Goal: Ask a question: Seek information or help from site administrators or community

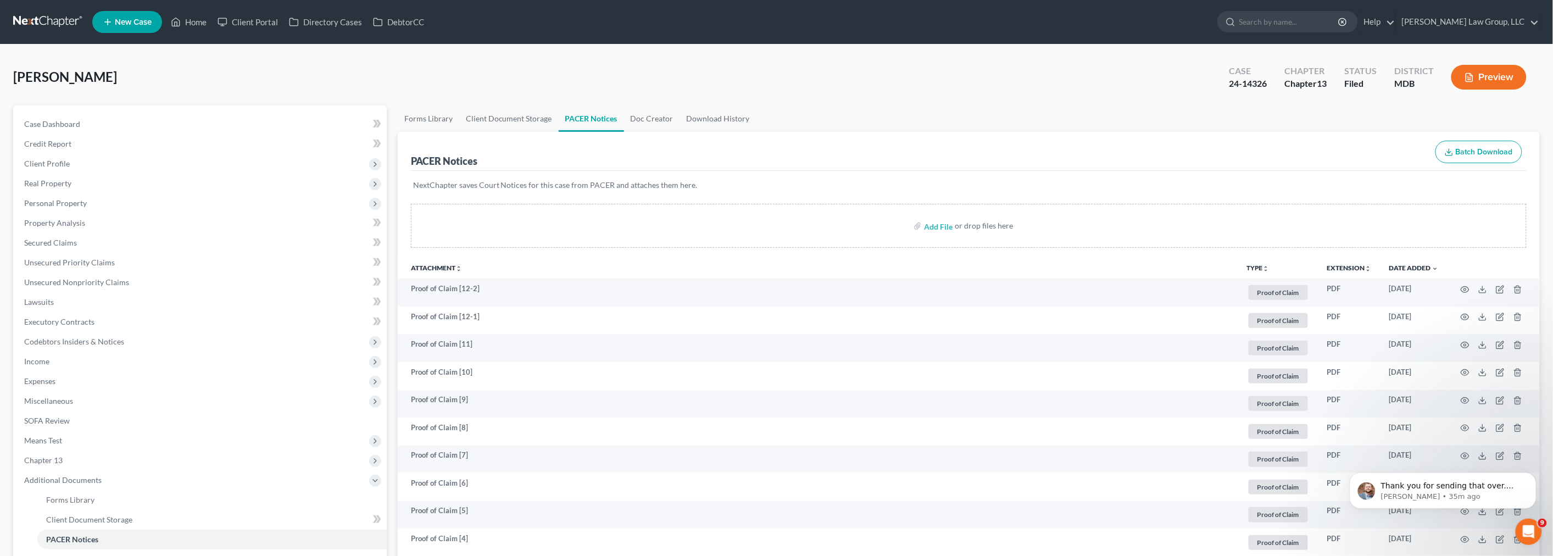
scroll to position [920, 0]
click at [48, 23] on link at bounding box center [48, 22] width 70 height 20
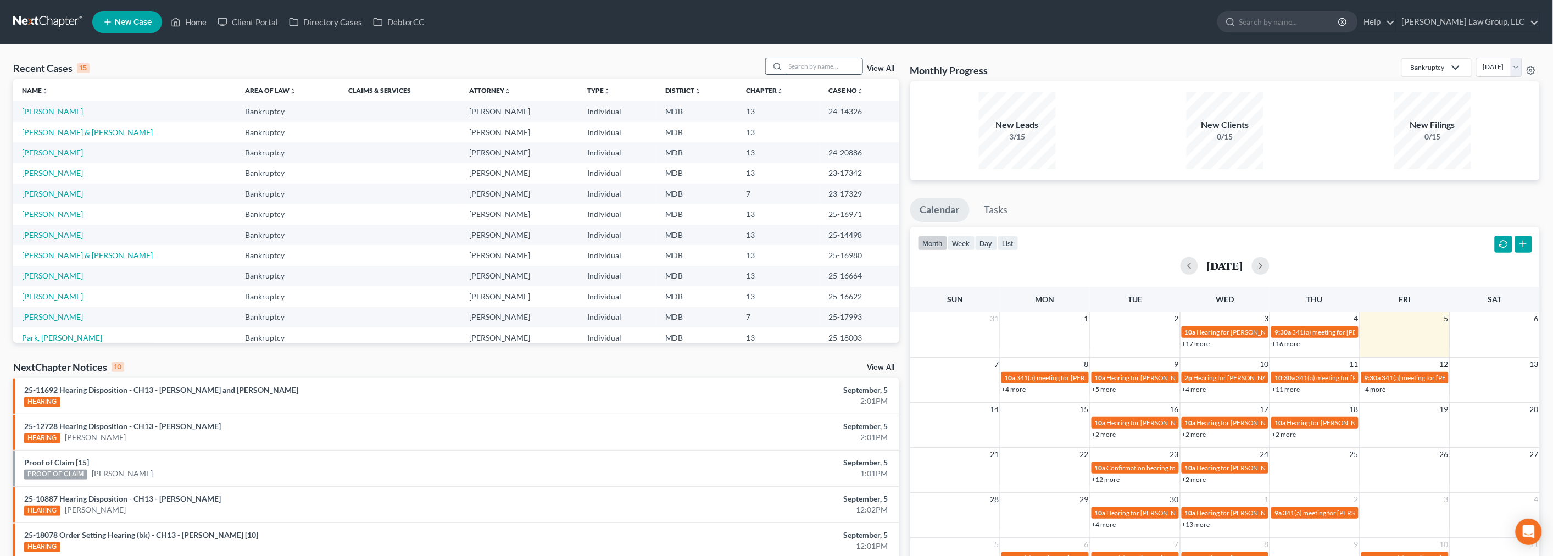
click at [803, 65] on input "search" at bounding box center [824, 66] width 77 height 16
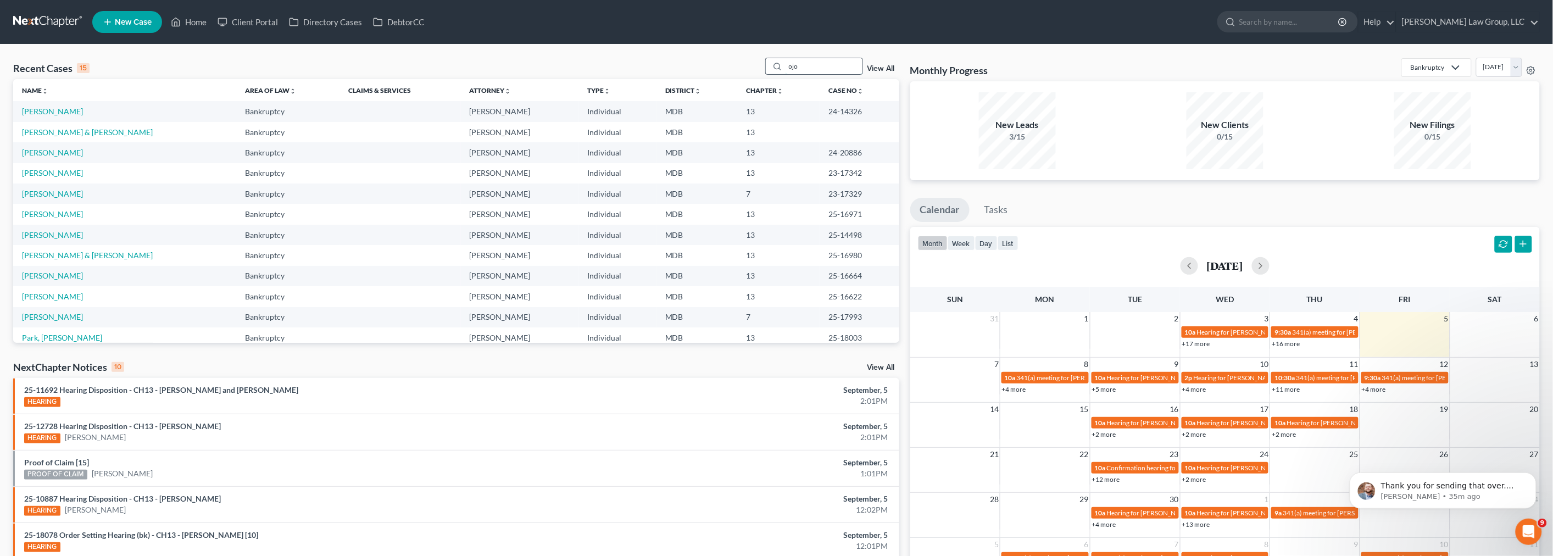
type input "ojo"
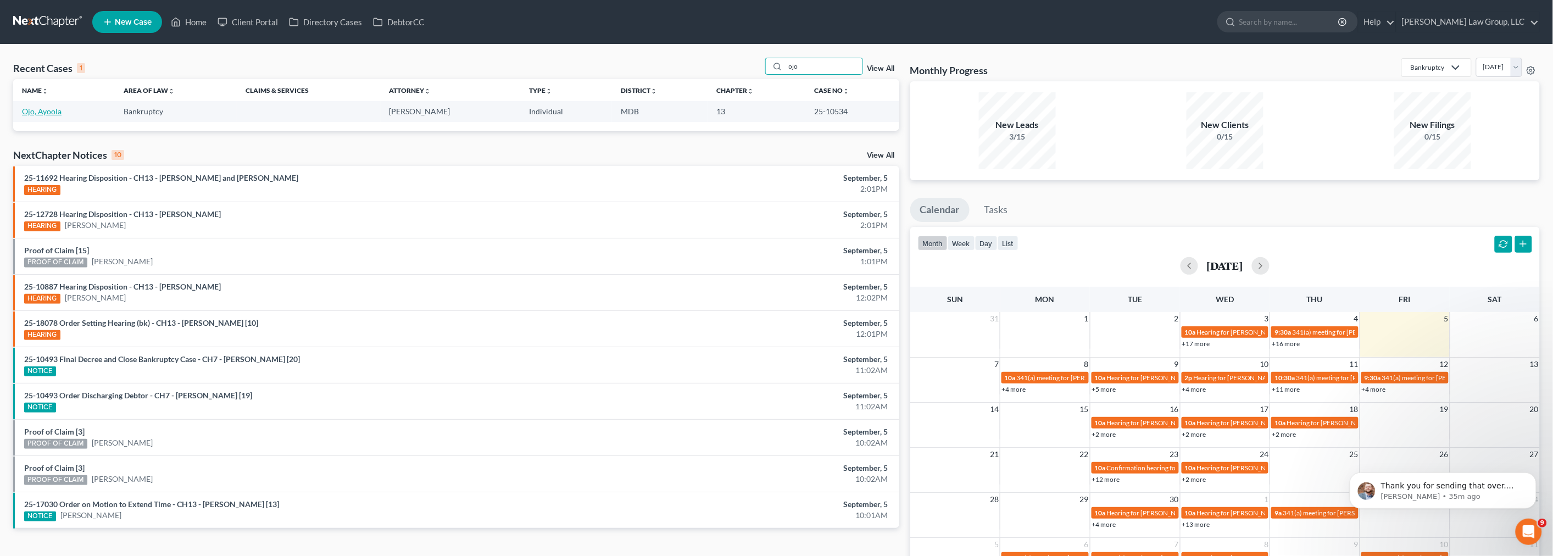
click at [48, 107] on link "Ojo, Ayoola" at bounding box center [42, 111] width 40 height 9
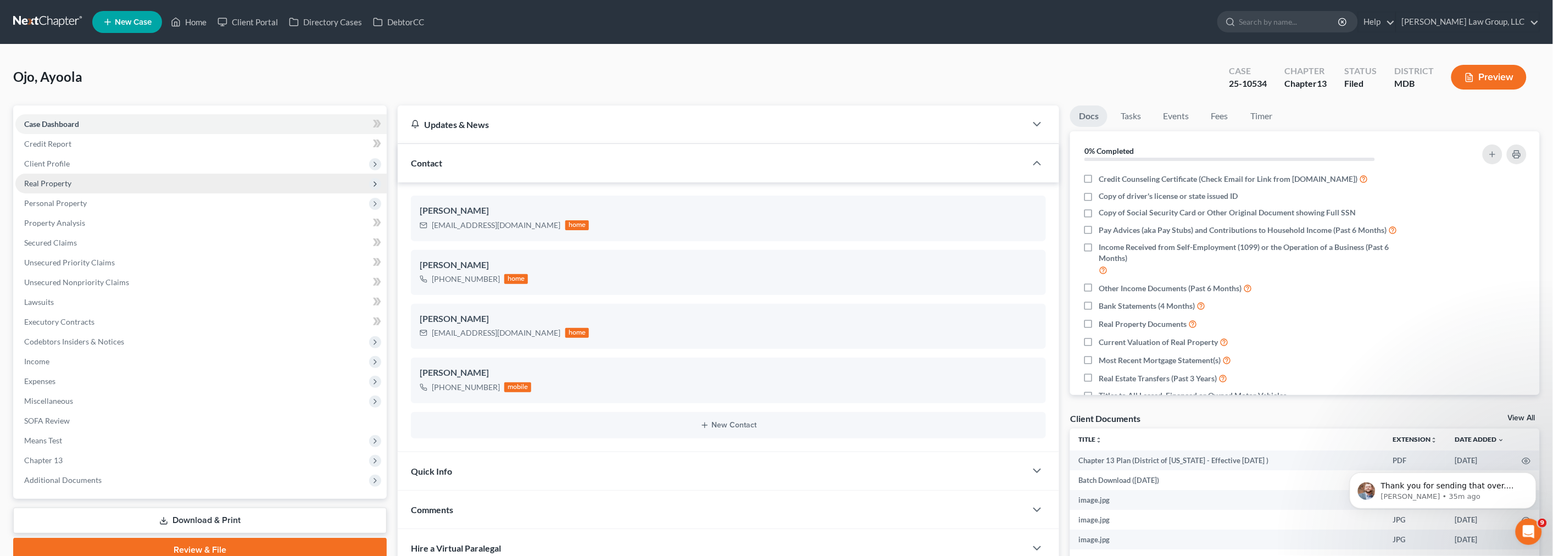
click at [68, 186] on span "Real Property" at bounding box center [47, 183] width 47 height 9
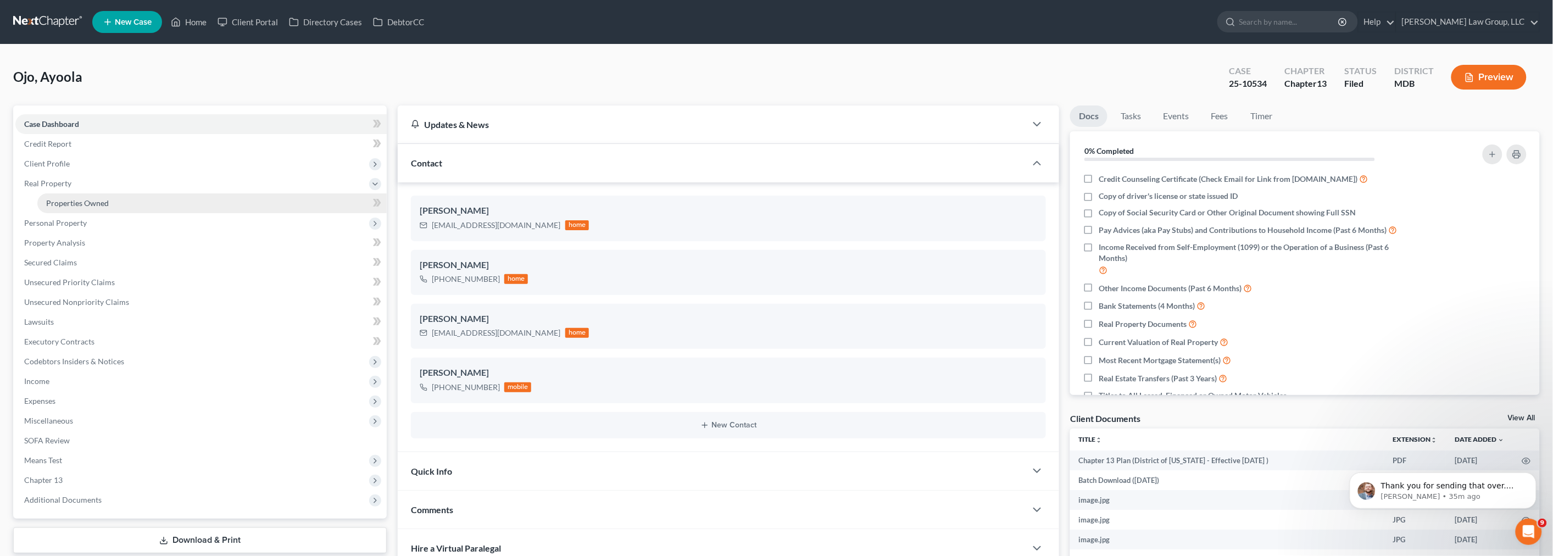
click at [70, 207] on link "Properties Owned" at bounding box center [211, 203] width 349 height 20
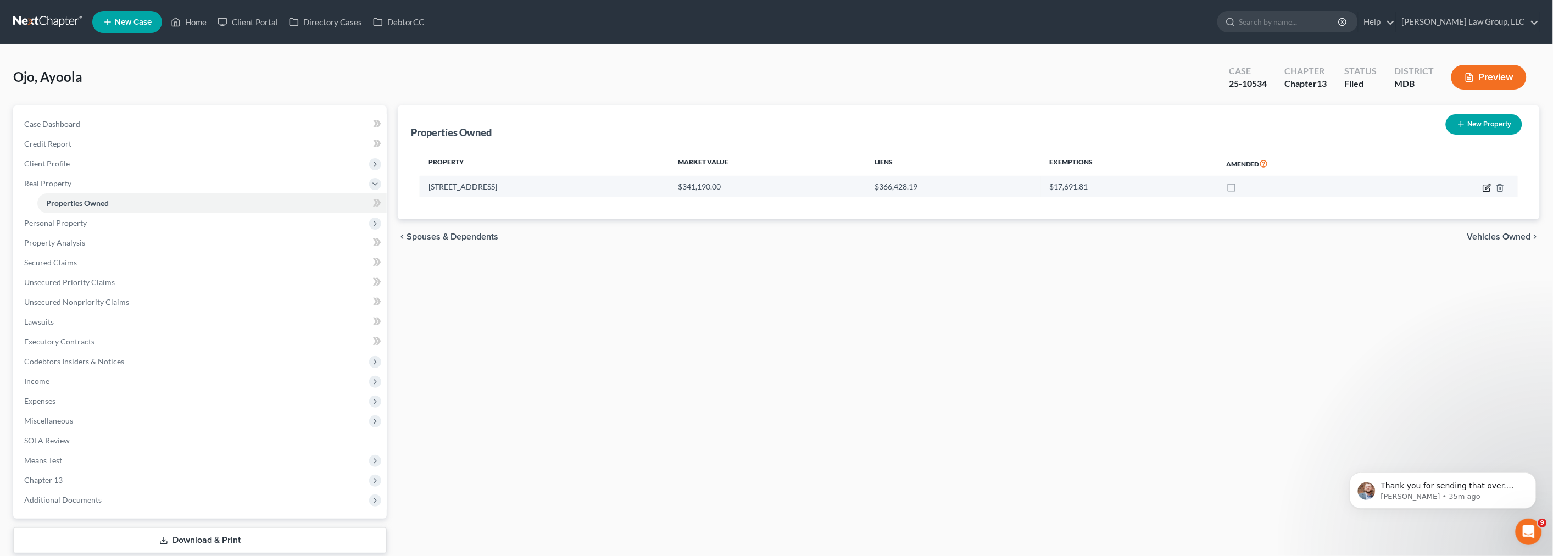
click at [1489, 189] on icon "button" at bounding box center [1487, 187] width 9 height 9
select select "21"
select select "3"
select select "6"
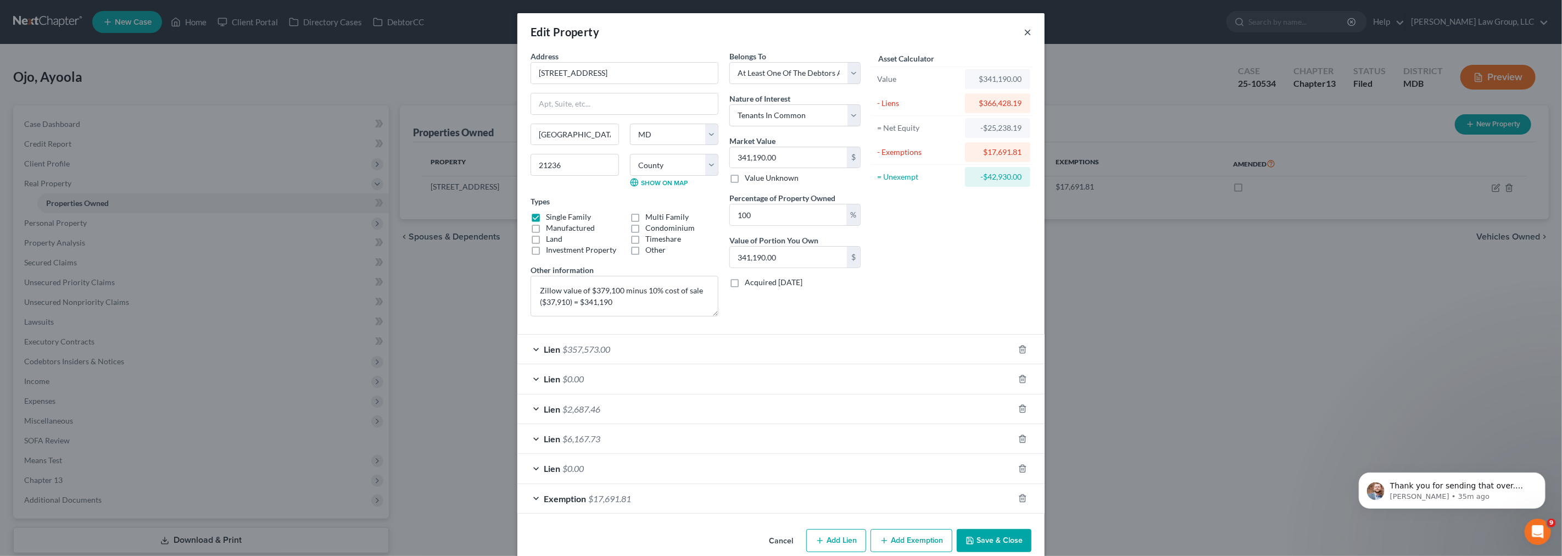
click at [1024, 34] on button "×" at bounding box center [1028, 31] width 8 height 13
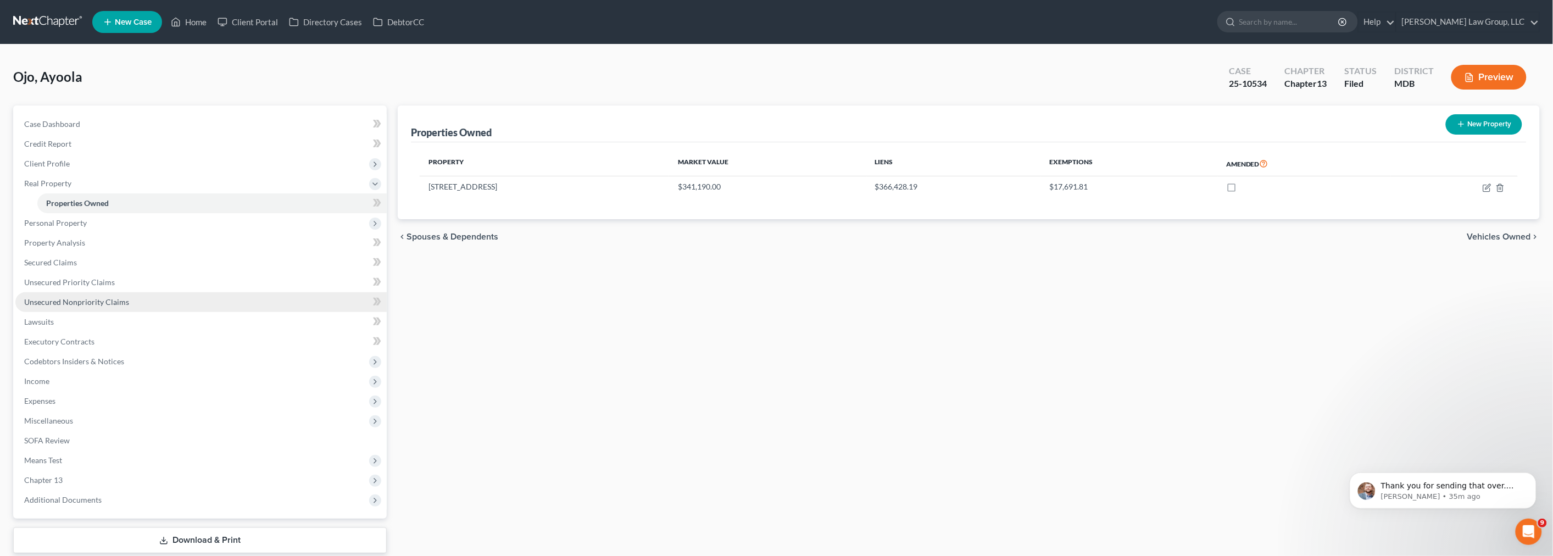
click at [93, 300] on span "Unsecured Nonpriority Claims" at bounding box center [76, 301] width 105 height 9
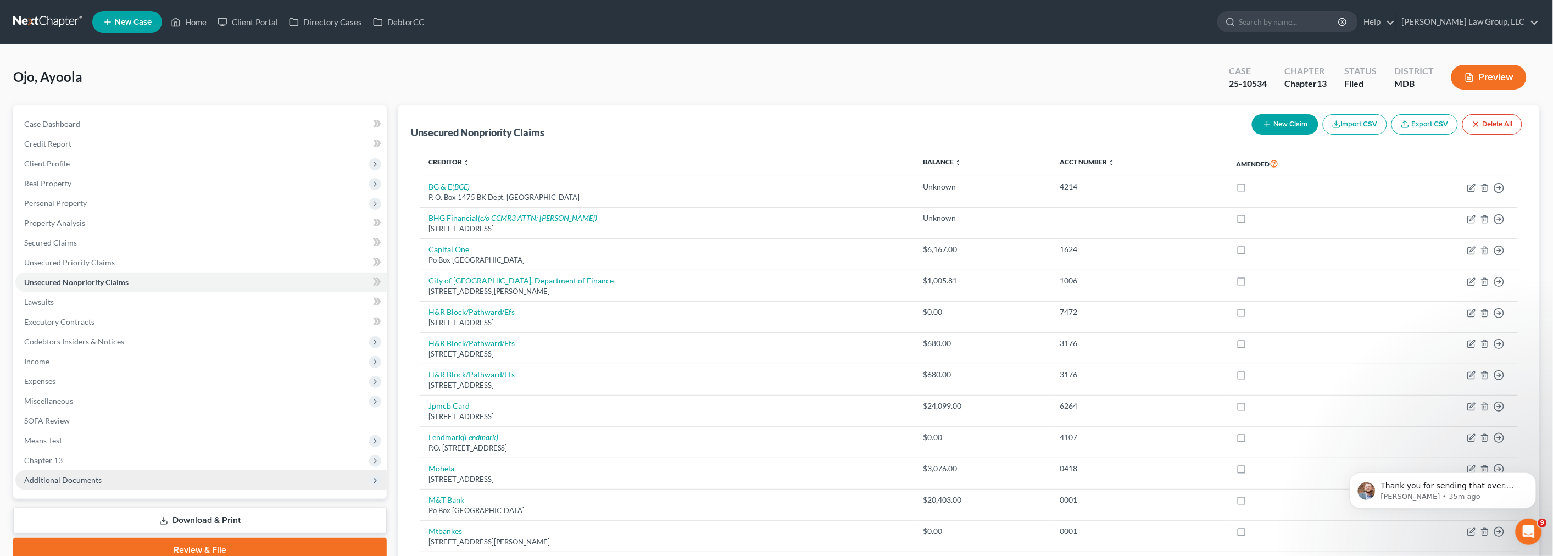
click at [88, 482] on span "Additional Documents" at bounding box center [62, 479] width 77 height 9
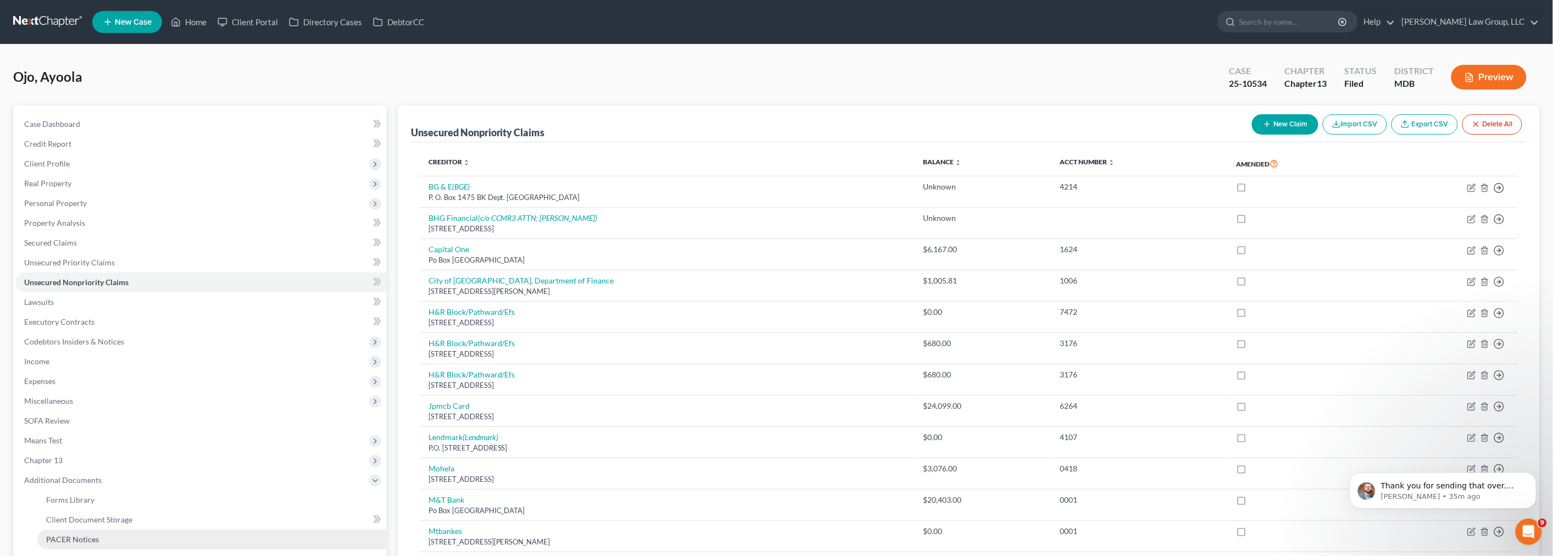
click at [90, 535] on span "PACER Notices" at bounding box center [72, 538] width 53 height 9
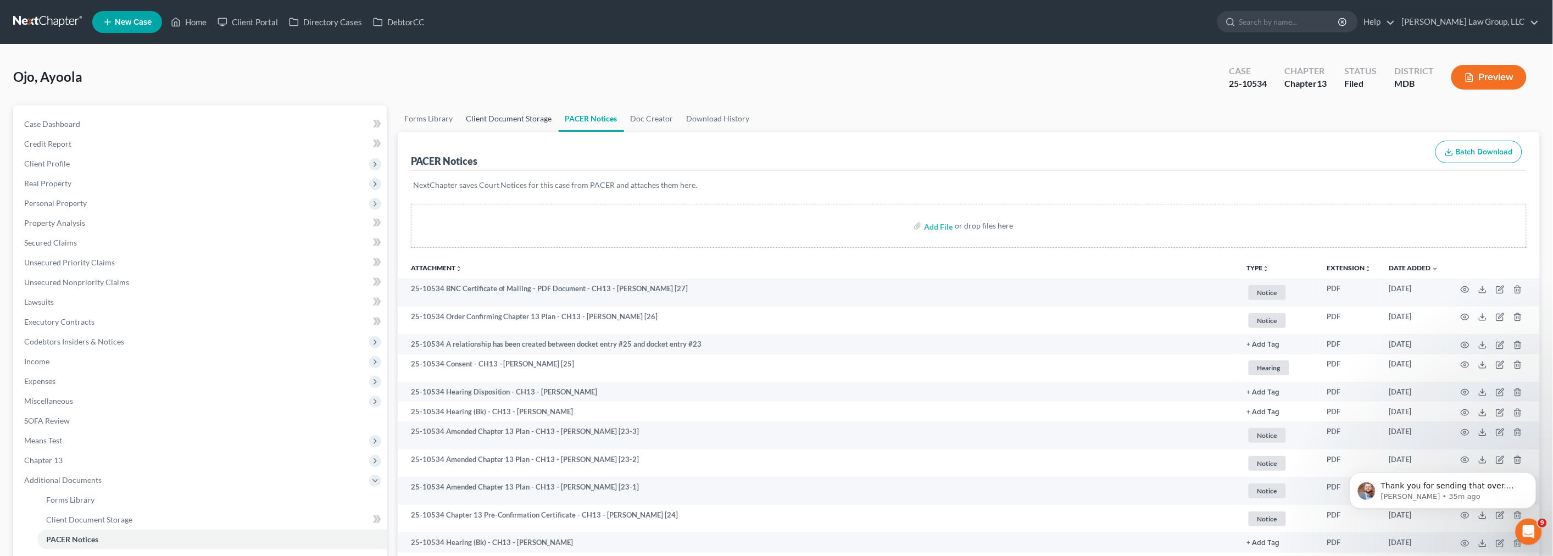
click at [502, 118] on link "Client Document Storage" at bounding box center [508, 118] width 99 height 26
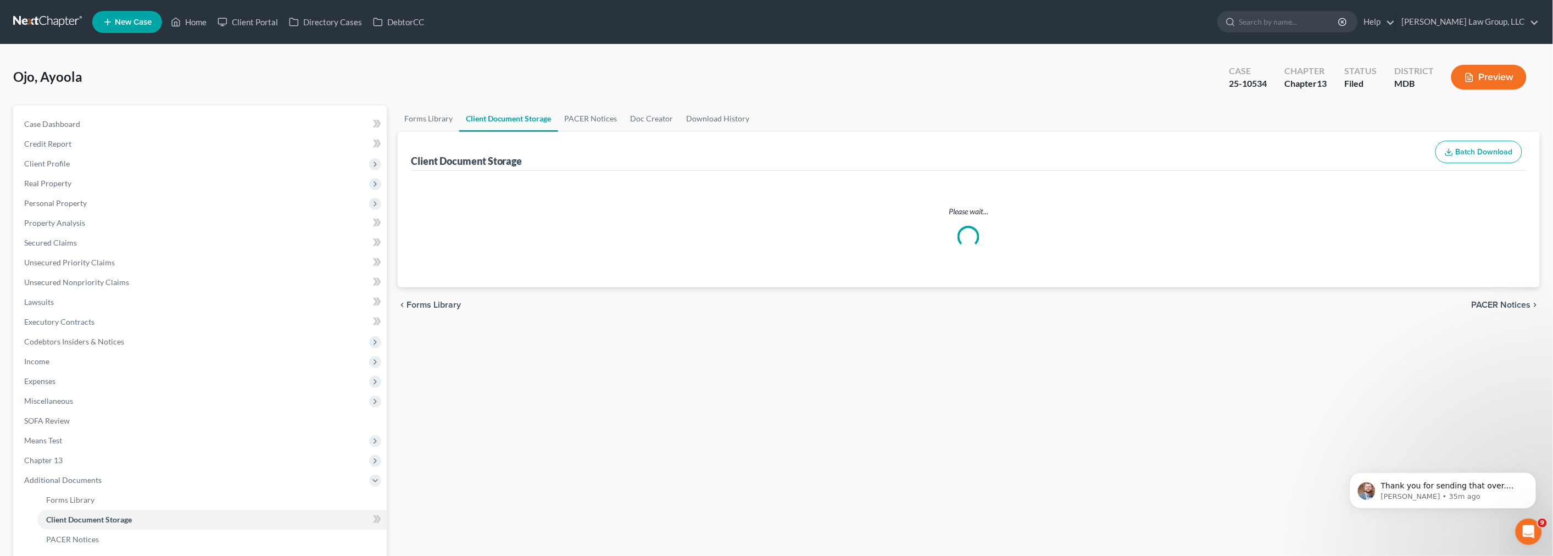
select select "14"
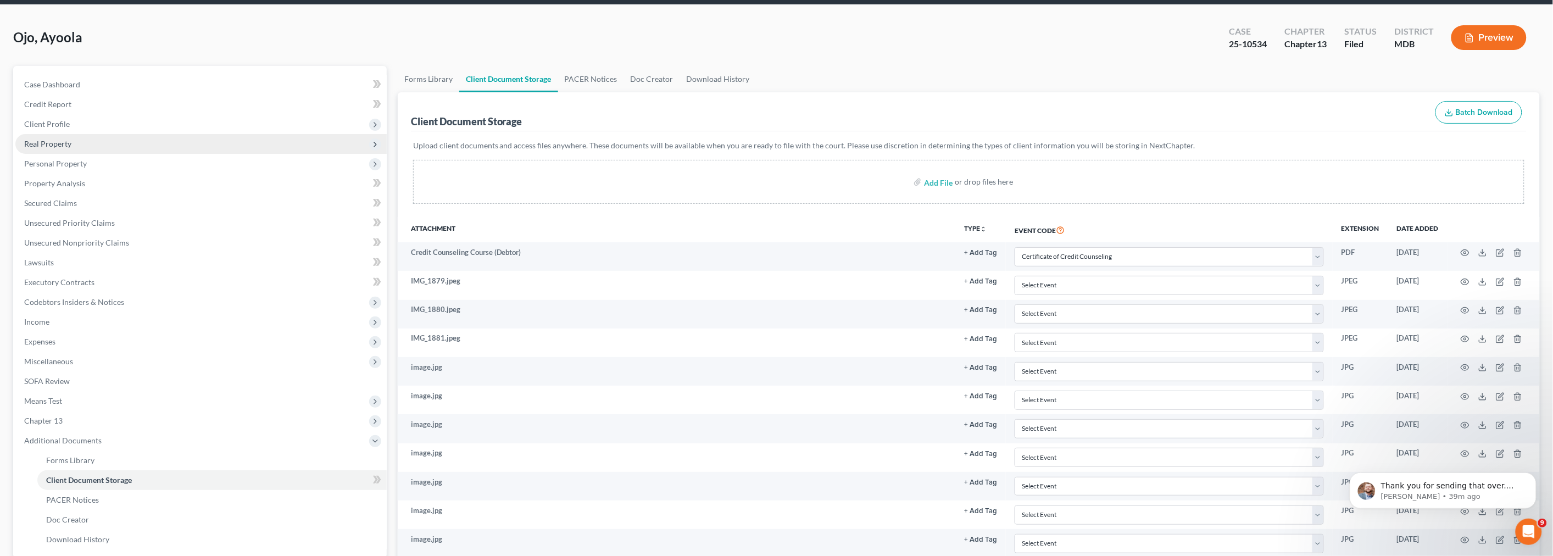
scroll to position [61, 0]
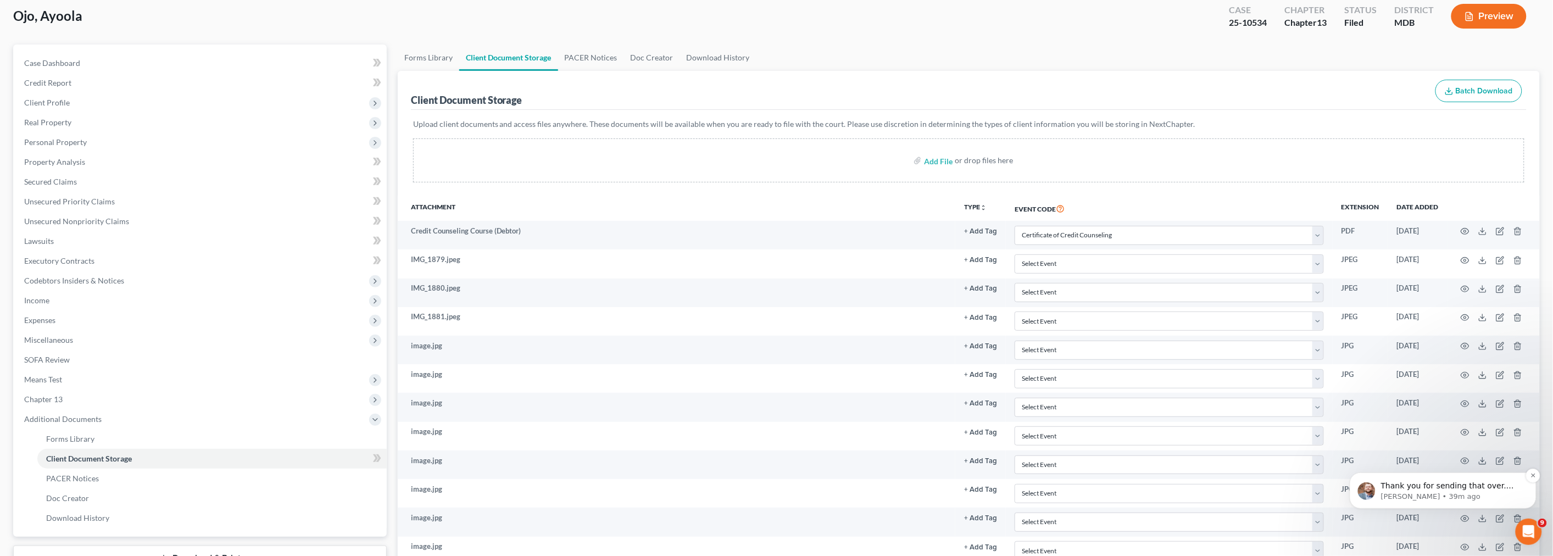
click at [1397, 488] on p "Thank you for sending that over. Just to confirm, you would like your account t…" at bounding box center [1451, 485] width 142 height 11
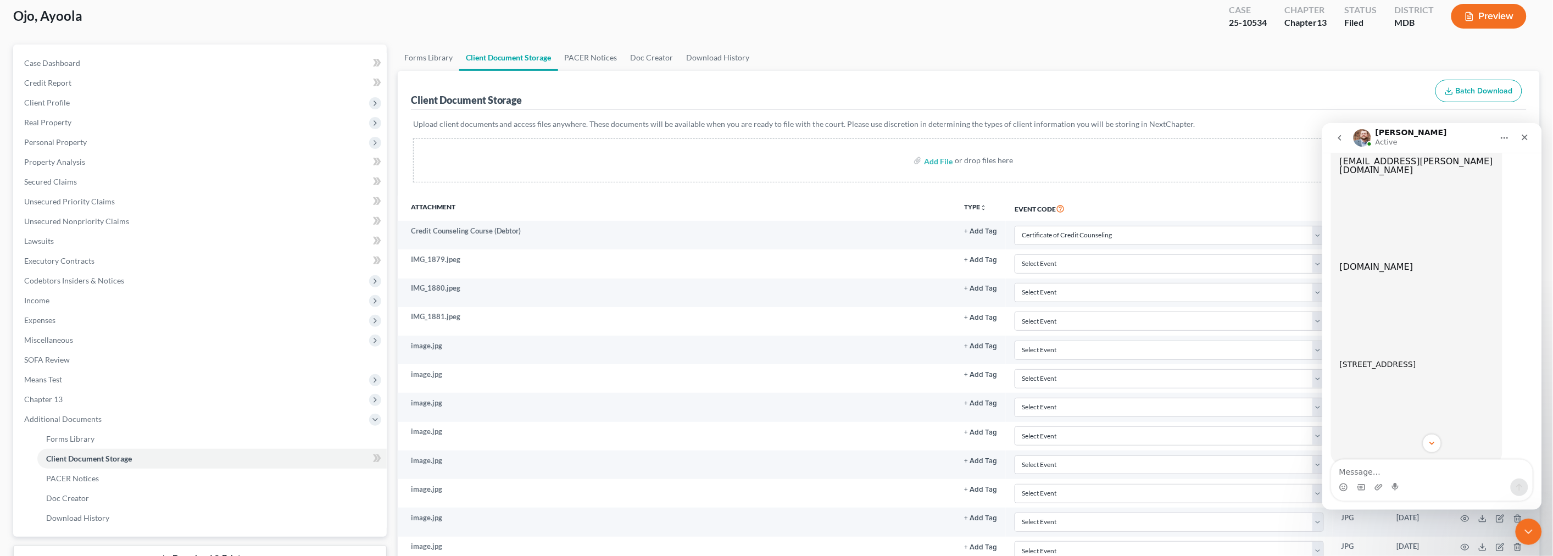
scroll to position [920, 0]
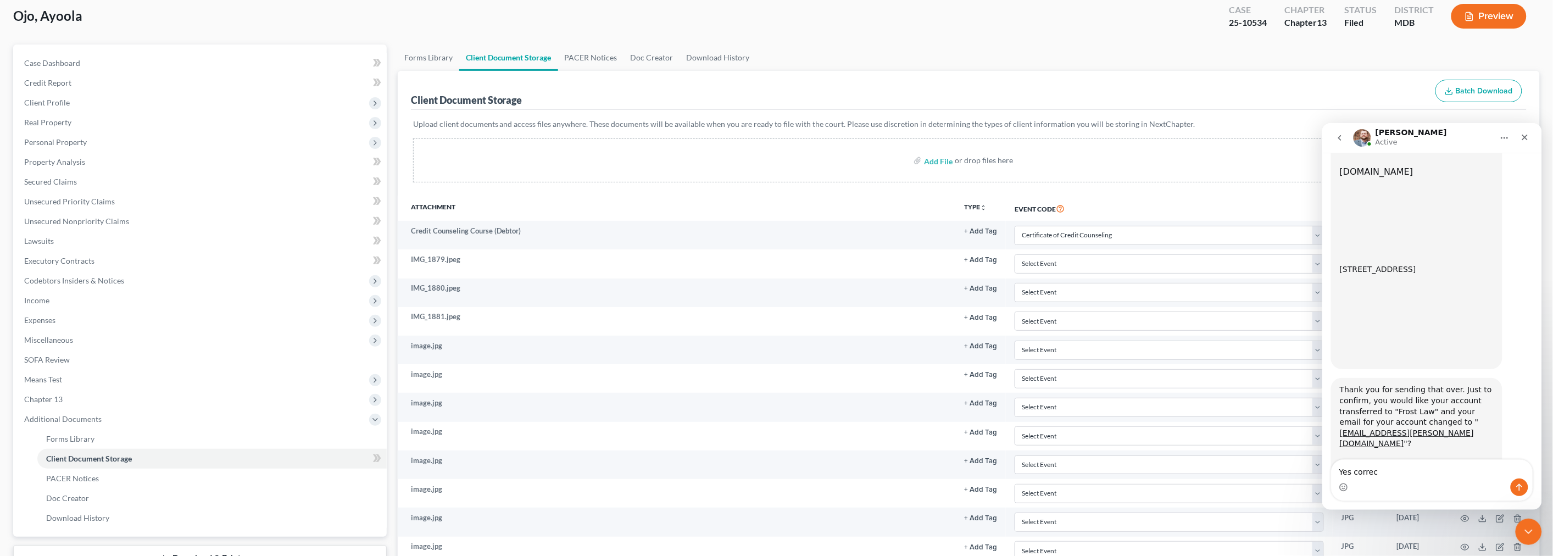
type textarea "Yes correct"
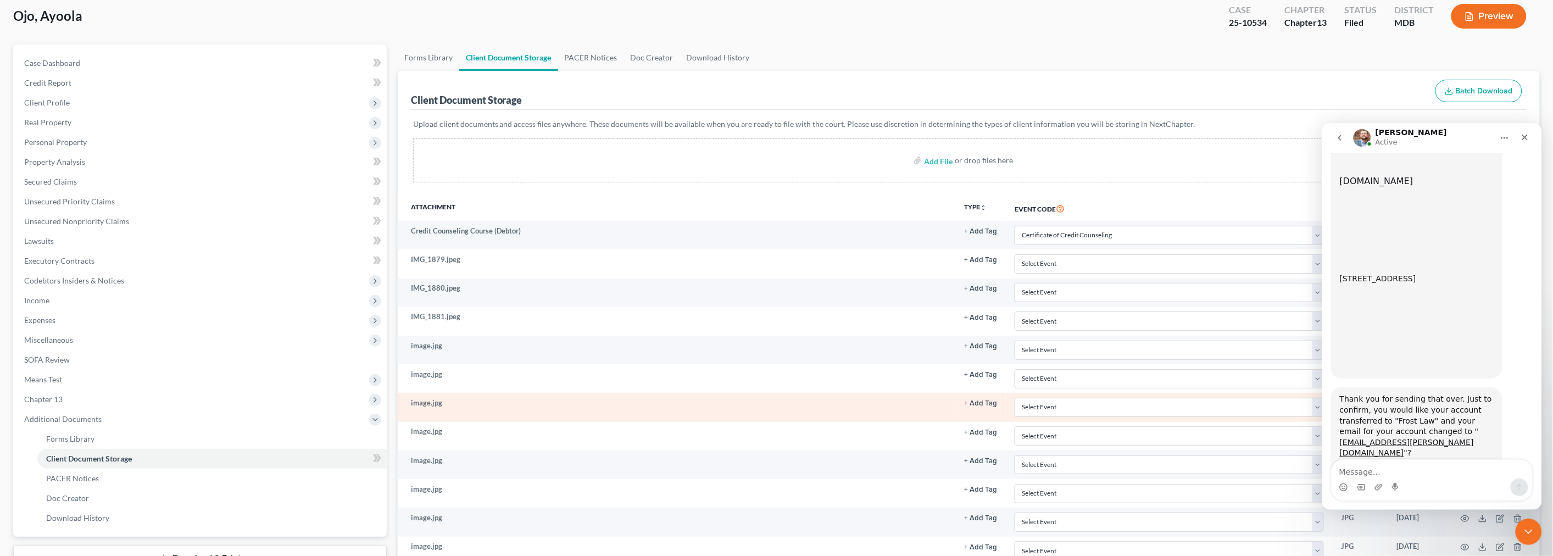
scroll to position [892, 0]
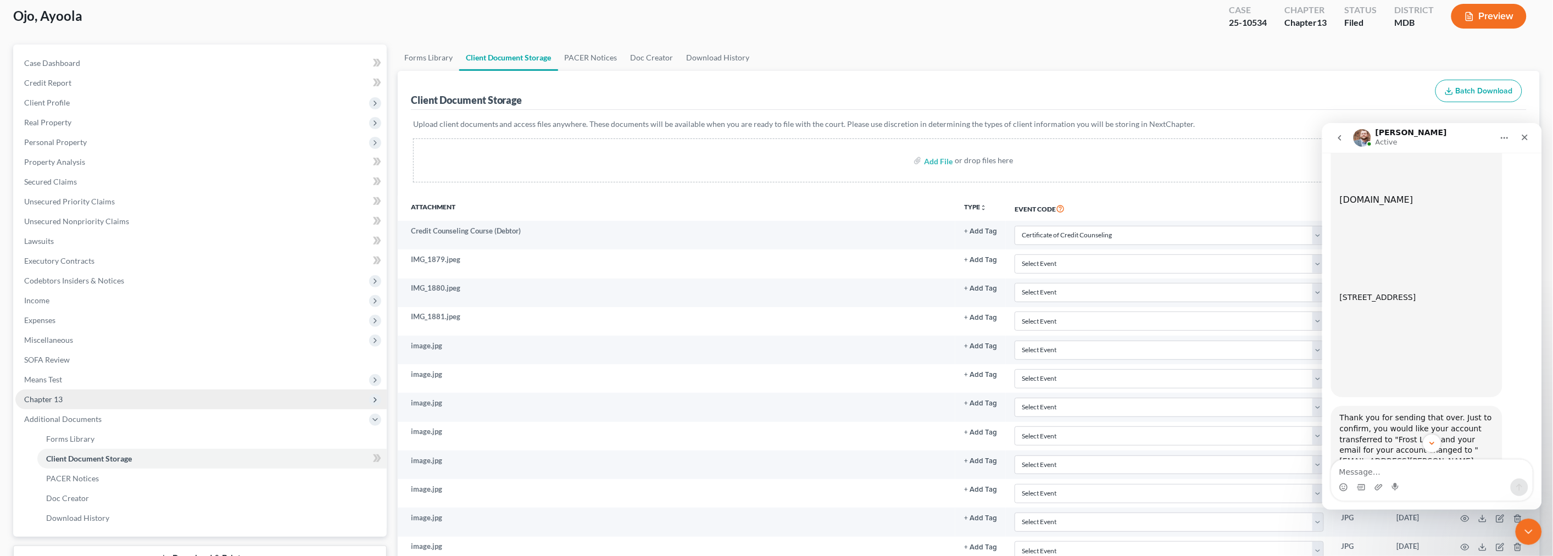
click at [106, 398] on span "Chapter 13" at bounding box center [200, 399] width 371 height 20
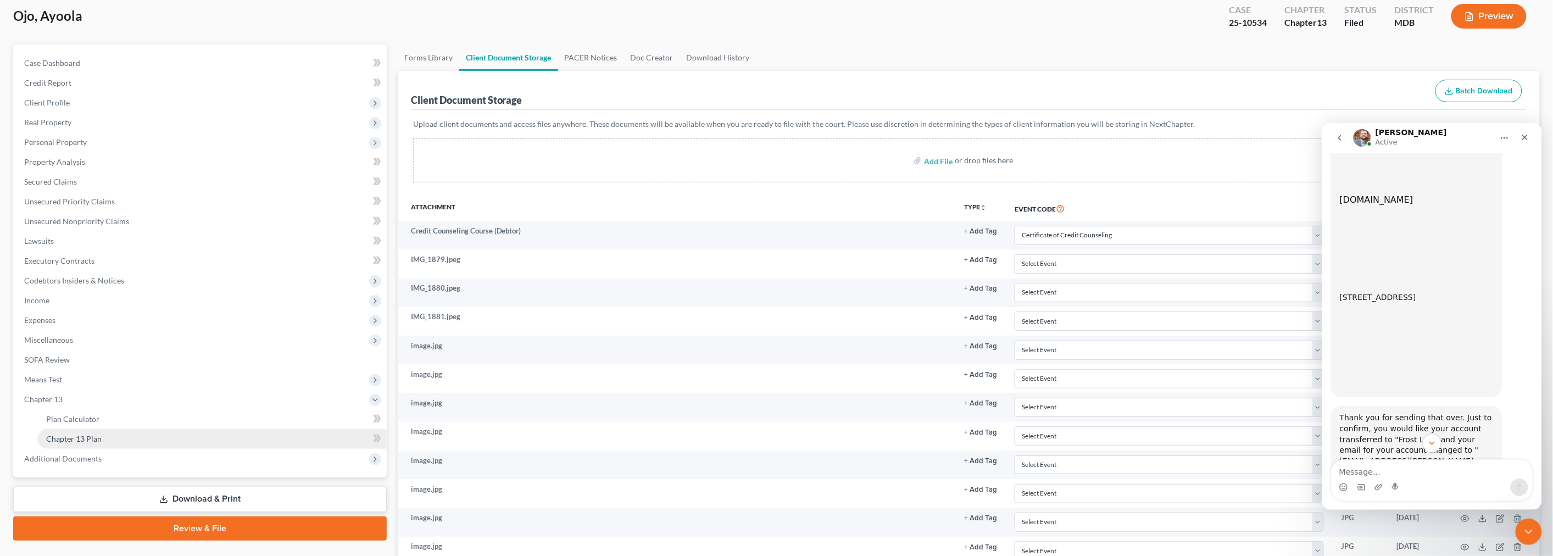
click at [102, 441] on link "Chapter 13 Plan" at bounding box center [211, 439] width 349 height 20
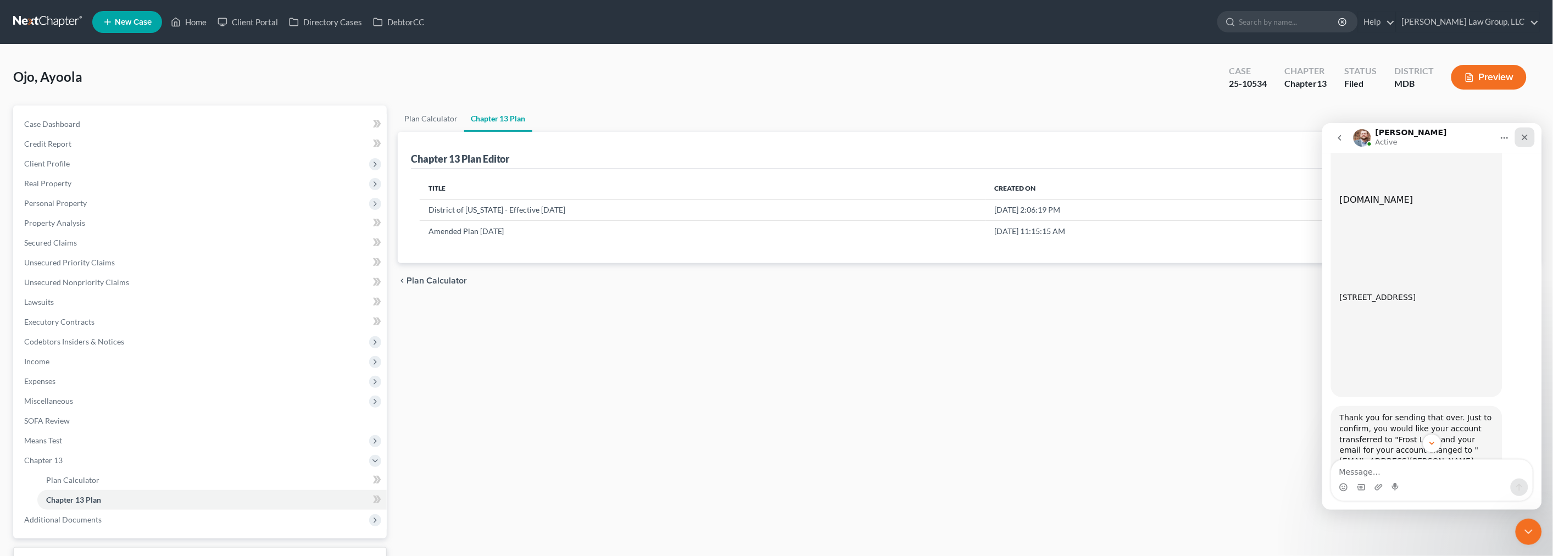
click at [1526, 137] on icon "Close" at bounding box center [1525, 137] width 6 height 6
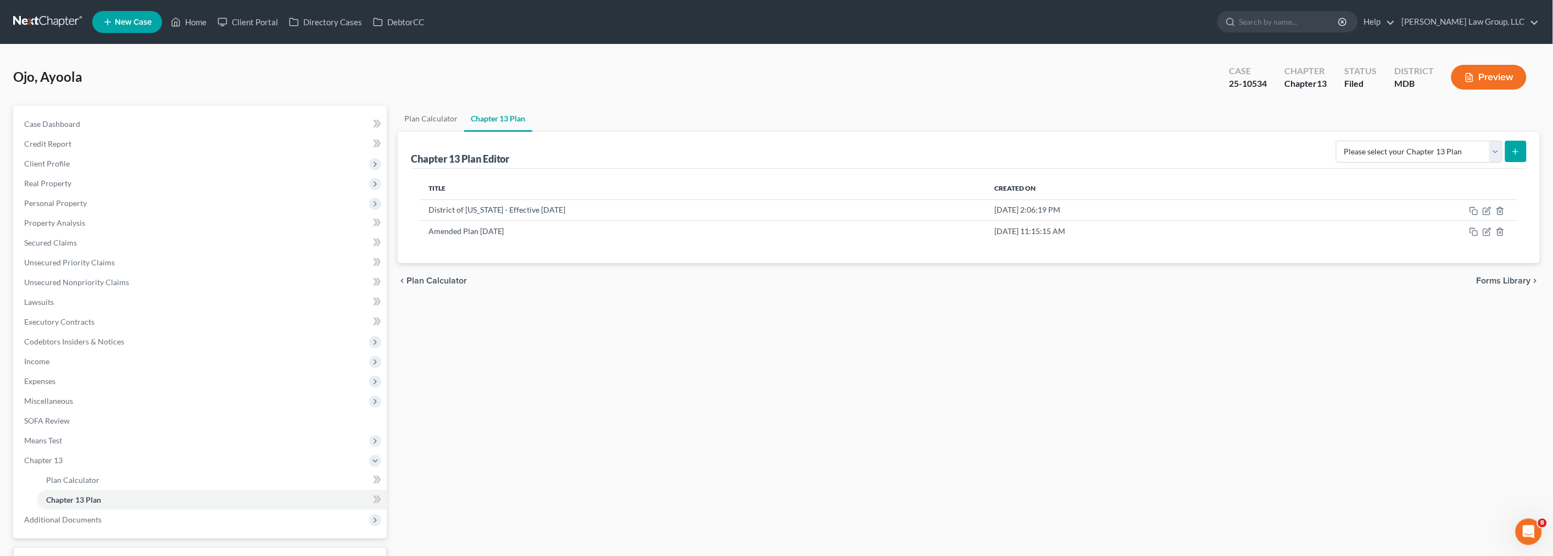
scroll to position [953, 0]
click at [1488, 234] on icon "button" at bounding box center [1487, 231] width 9 height 9
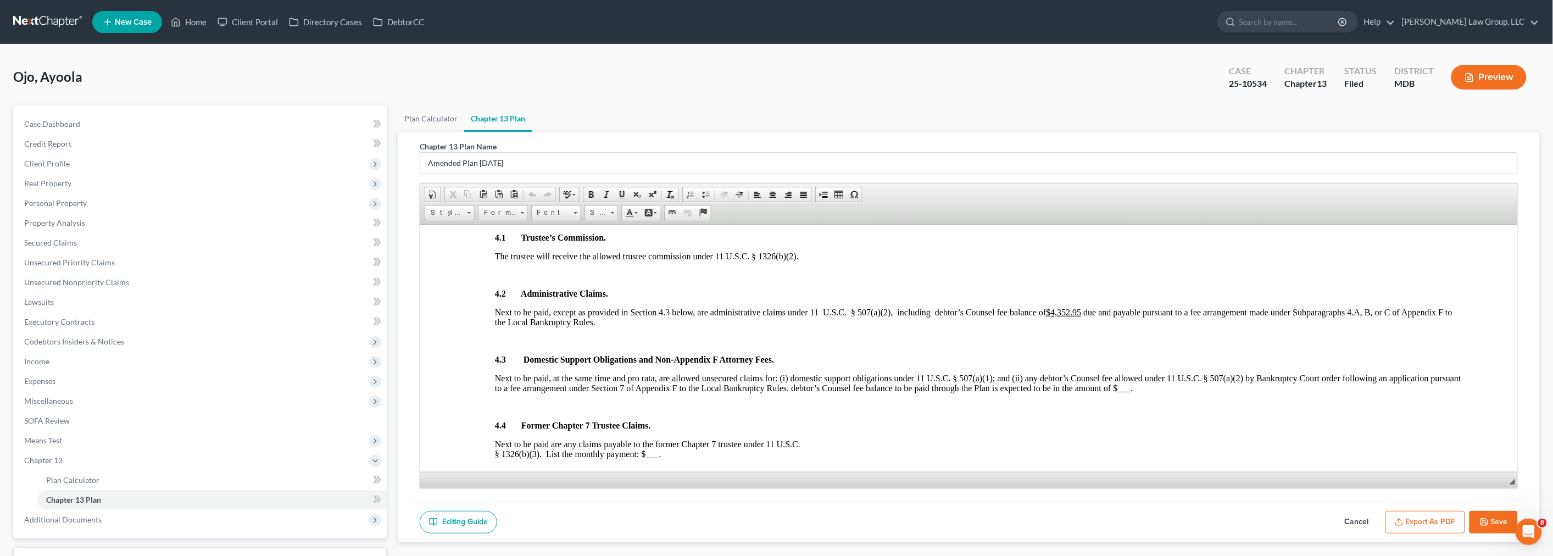
scroll to position [1074, 0]
click at [62, 379] on span "Expenses" at bounding box center [200, 381] width 371 height 20
click at [72, 399] on link "Home" at bounding box center [211, 401] width 349 height 20
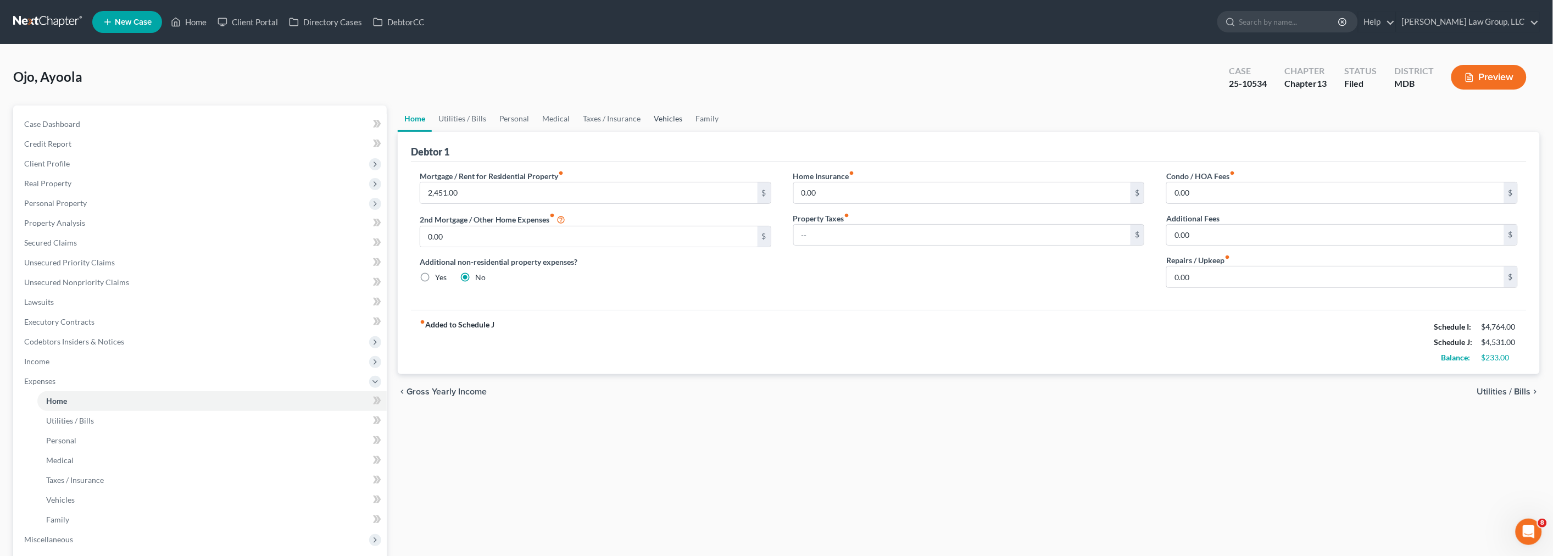
click at [666, 117] on link "Vehicles" at bounding box center [669, 118] width 42 height 26
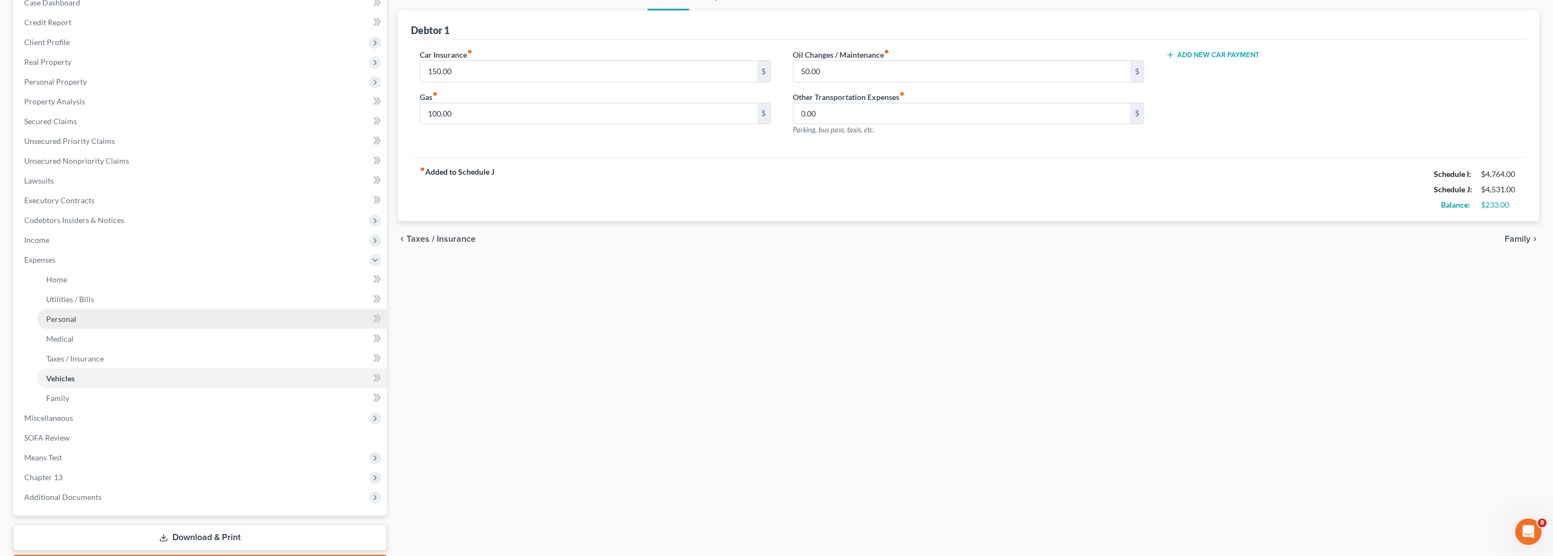
scroll to position [122, 0]
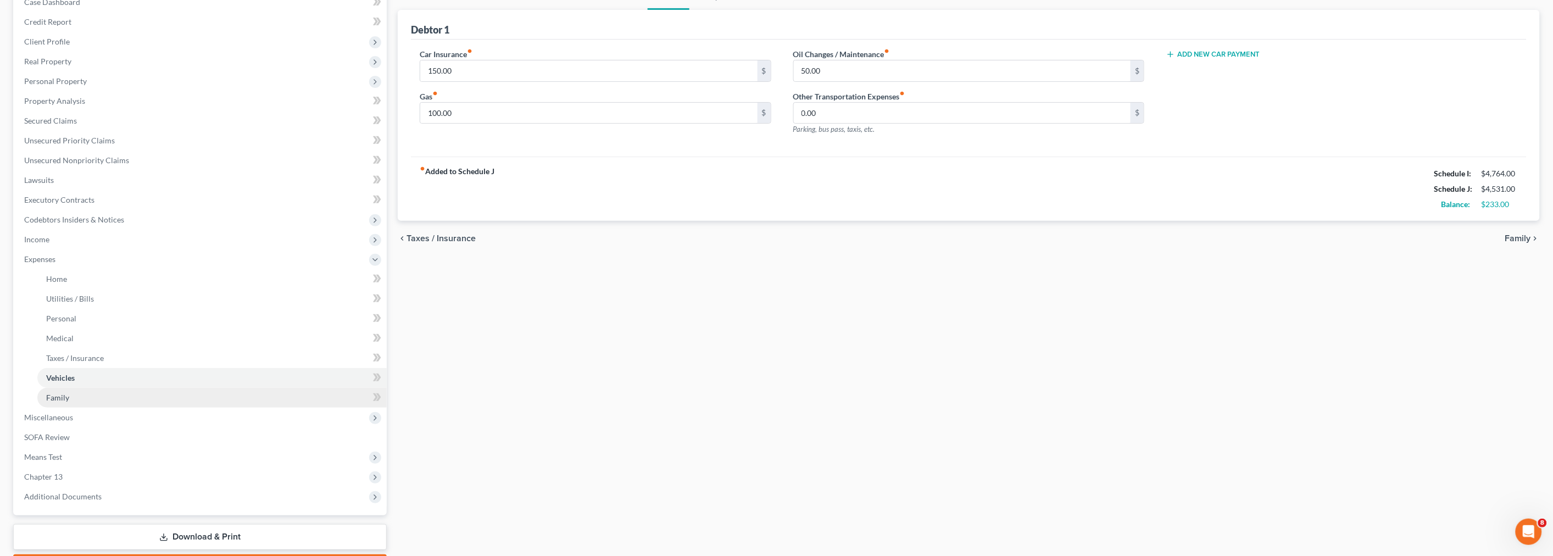
click at [86, 392] on link "Family" at bounding box center [211, 398] width 349 height 20
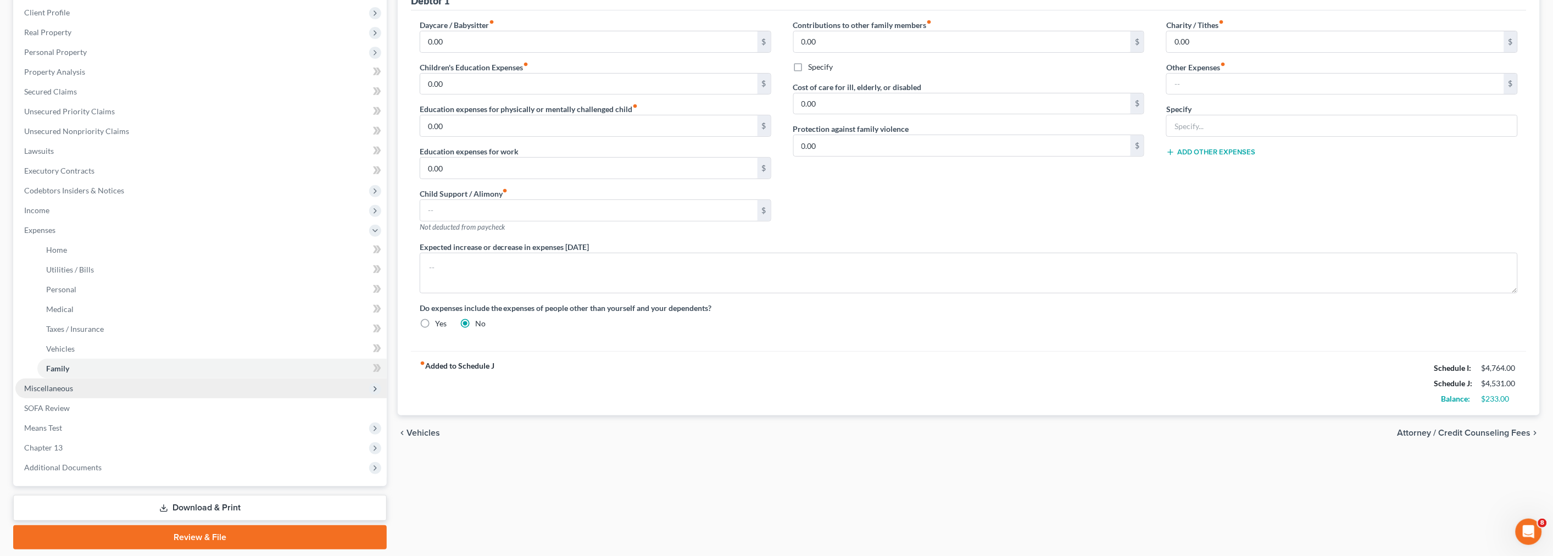
scroll to position [122, 0]
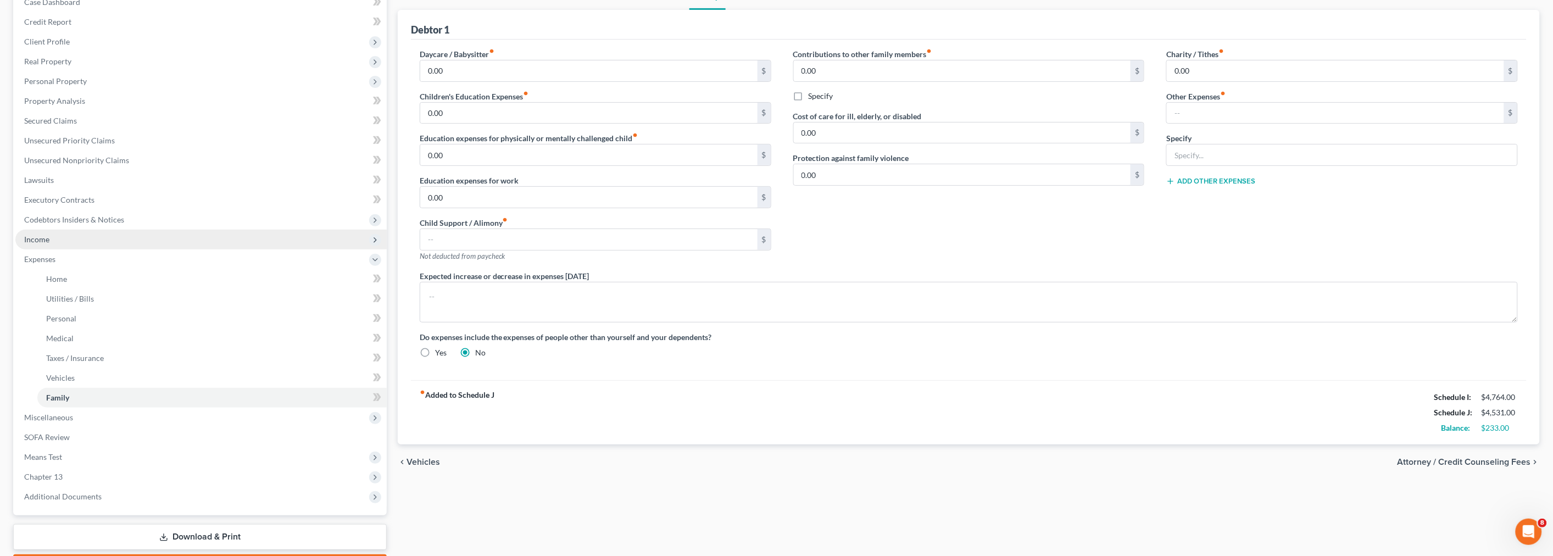
click at [51, 231] on span "Income" at bounding box center [200, 240] width 371 height 20
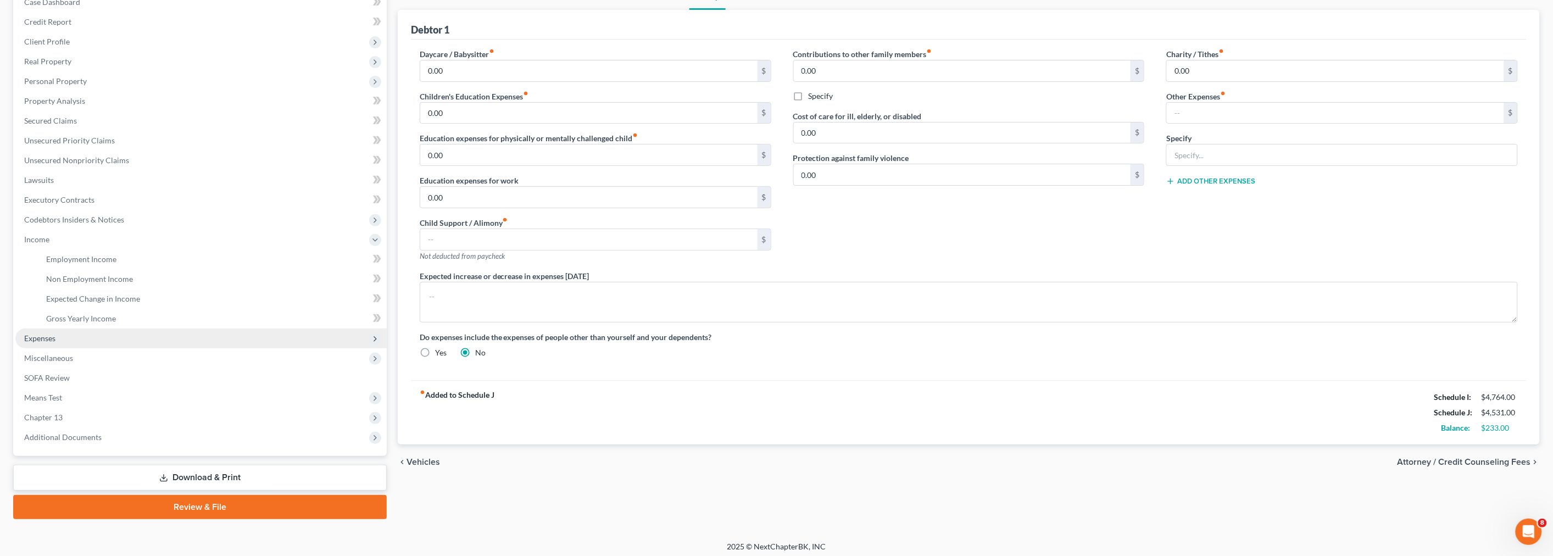
click at [62, 338] on span "Expenses" at bounding box center [200, 338] width 371 height 20
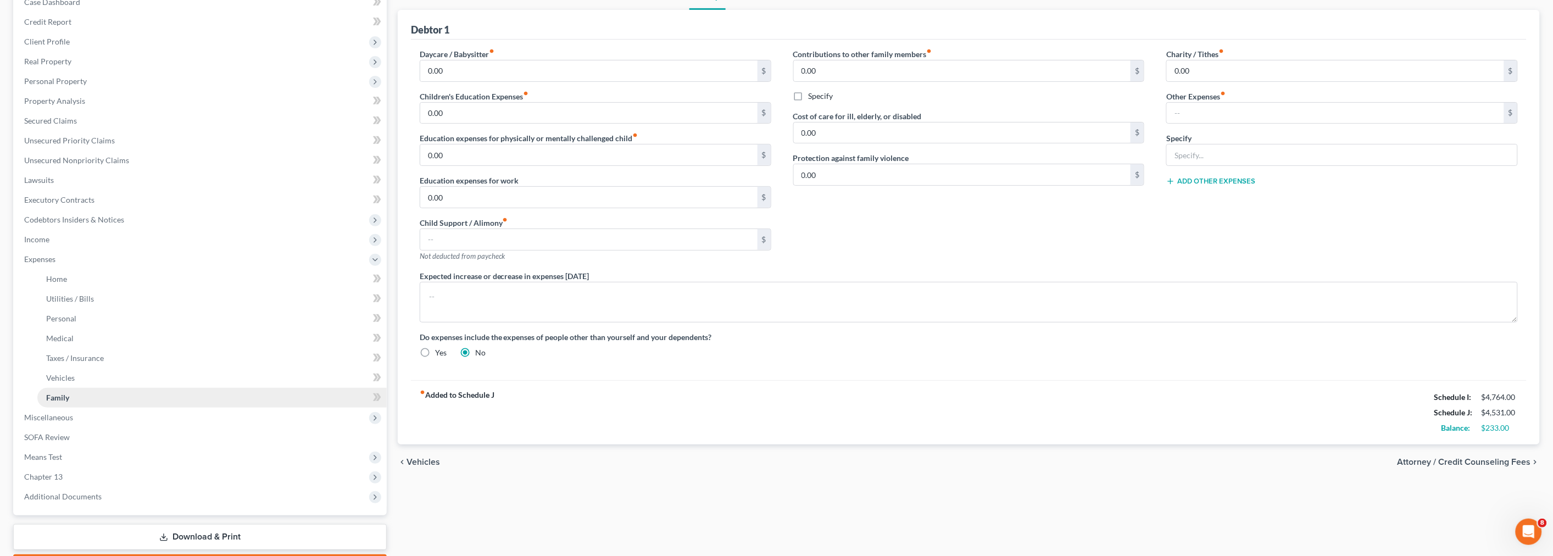
click at [70, 397] on link "Family" at bounding box center [211, 398] width 349 height 20
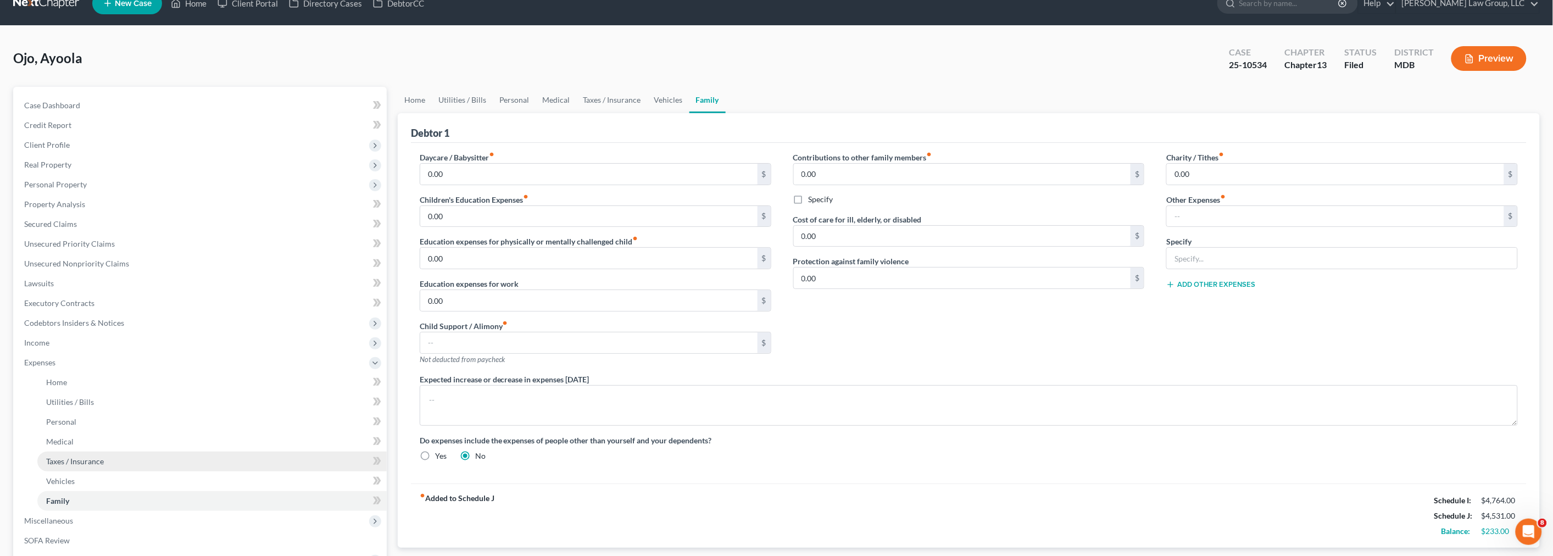
scroll to position [0, 0]
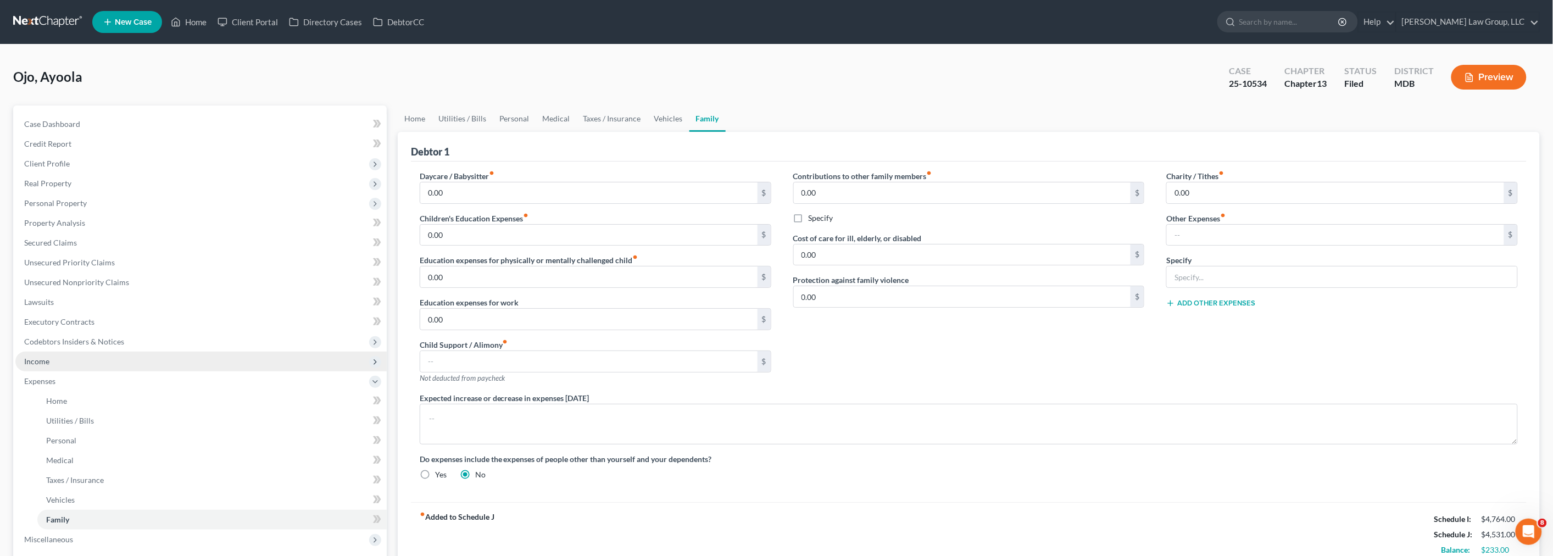
click at [101, 356] on span "Income" at bounding box center [200, 362] width 371 height 20
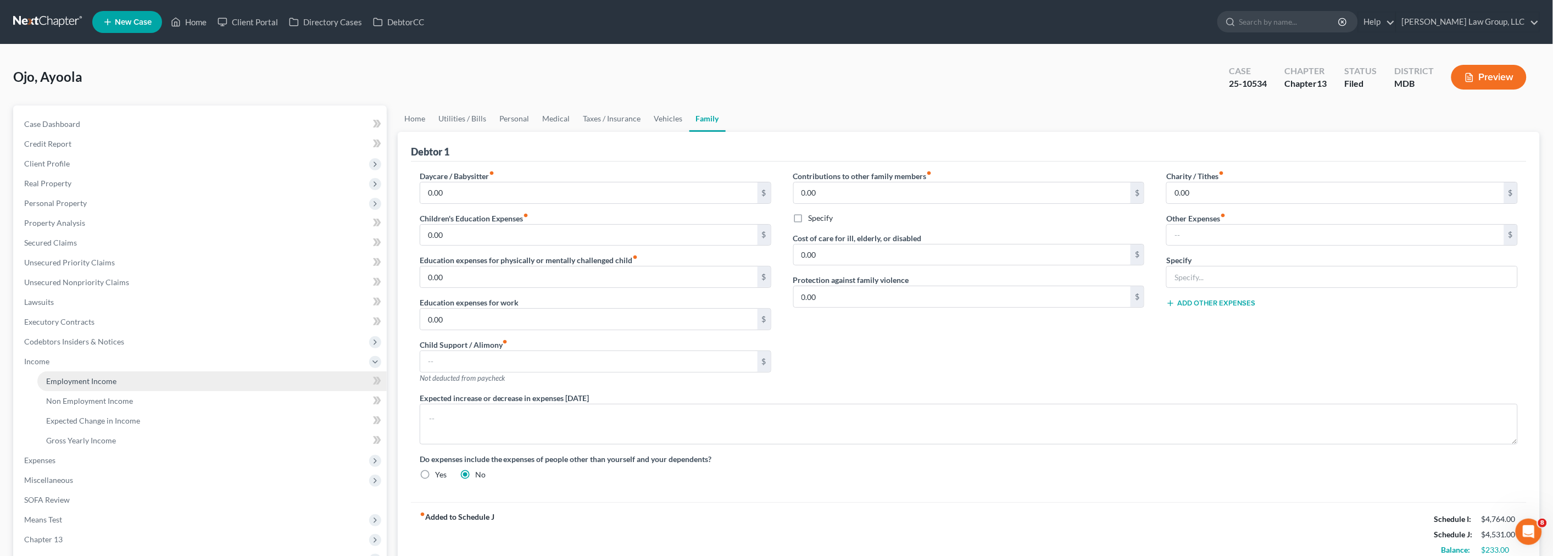
click at [101, 382] on span "Employment Income" at bounding box center [81, 380] width 70 height 9
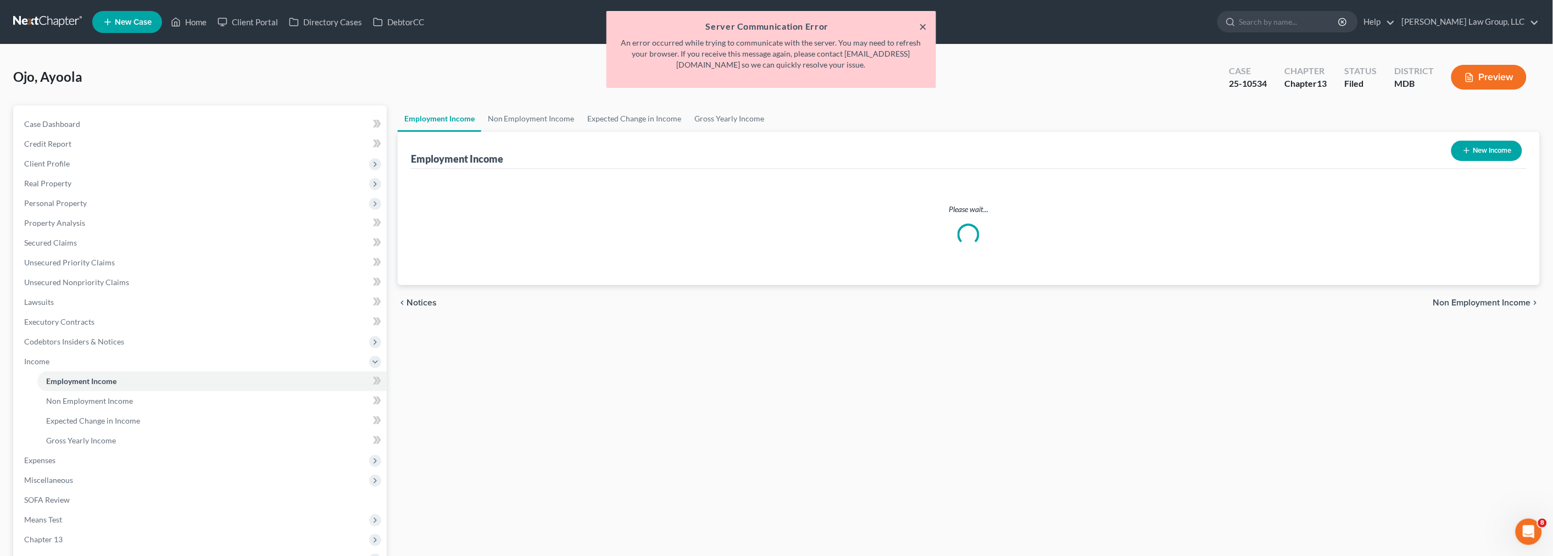
click at [925, 28] on button "×" at bounding box center [924, 26] width 8 height 13
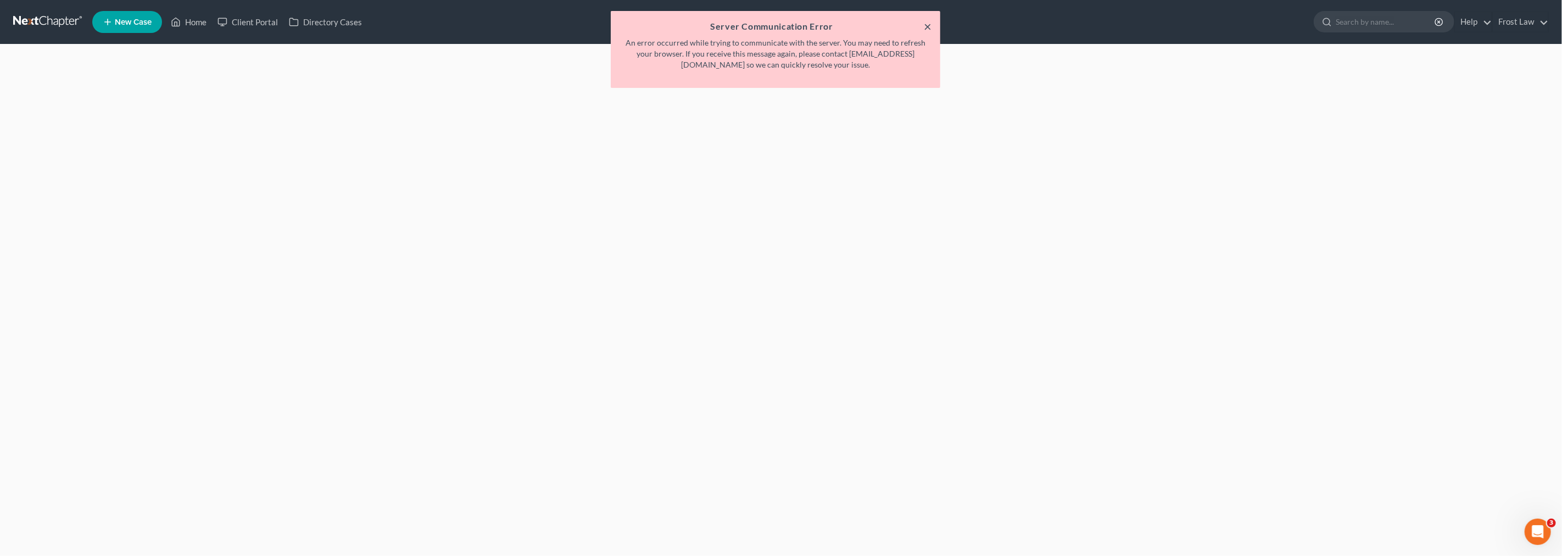
click at [927, 23] on button "×" at bounding box center [928, 26] width 8 height 13
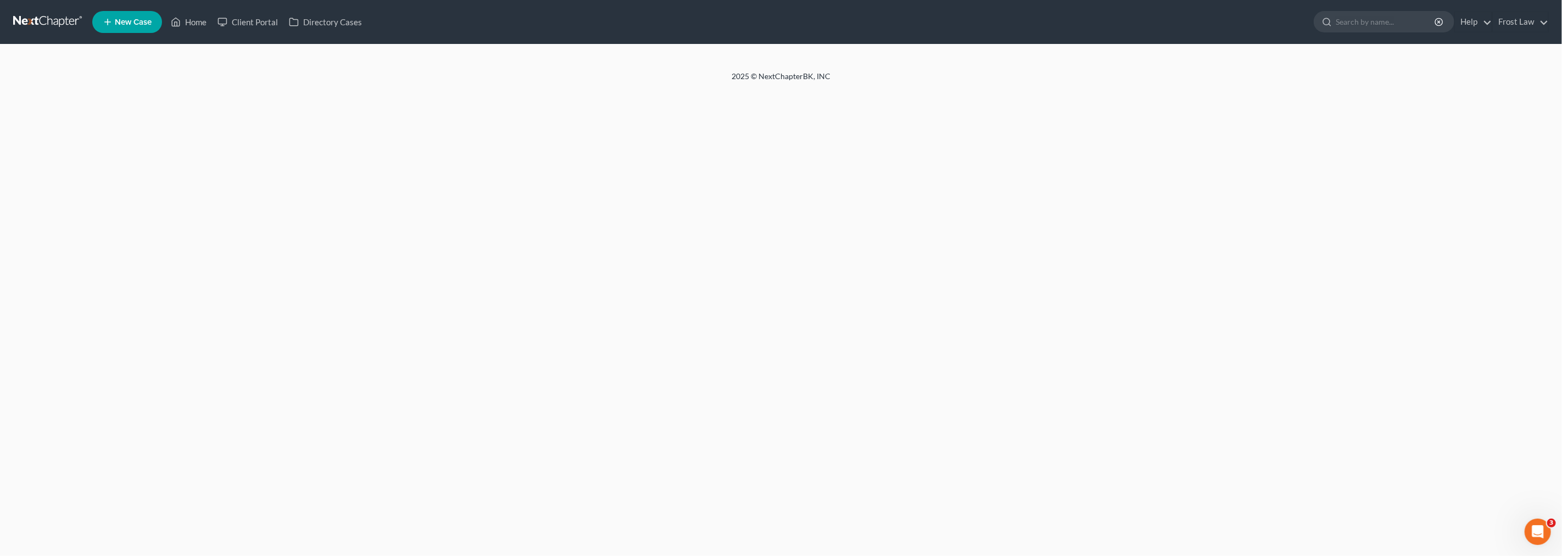
click at [43, 16] on link at bounding box center [48, 22] width 70 height 20
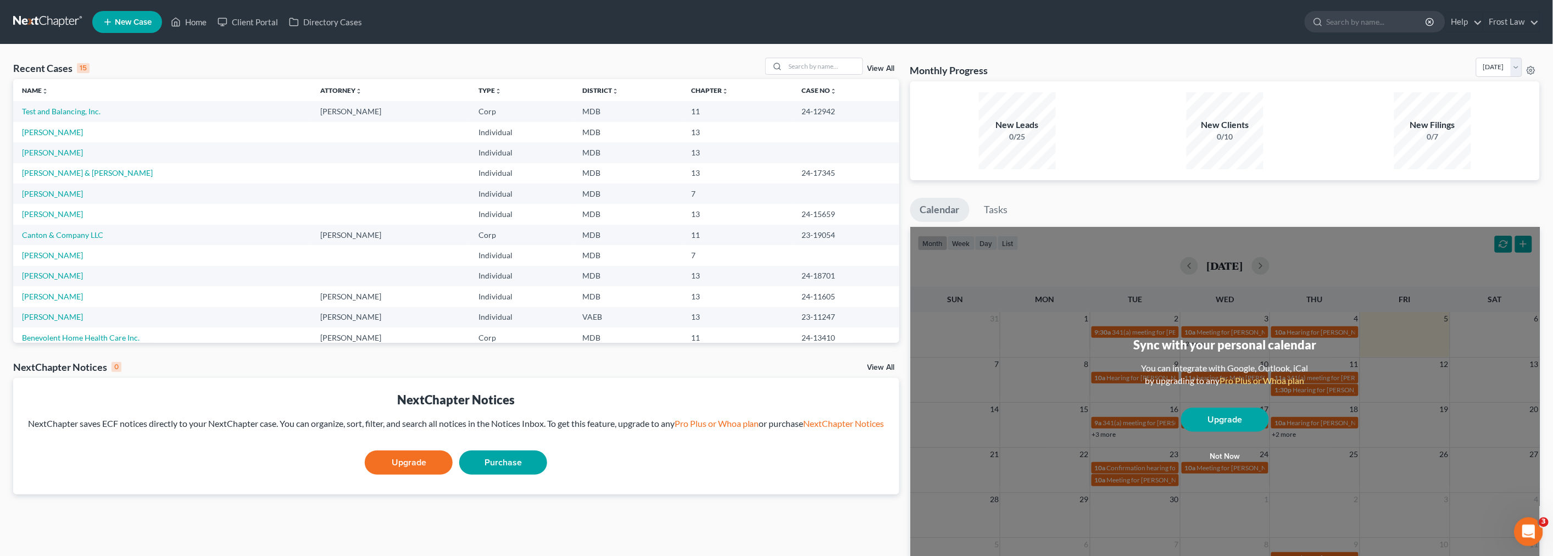
click at [1528, 533] on icon "Open Intercom Messenger" at bounding box center [1527, 530] width 18 height 18
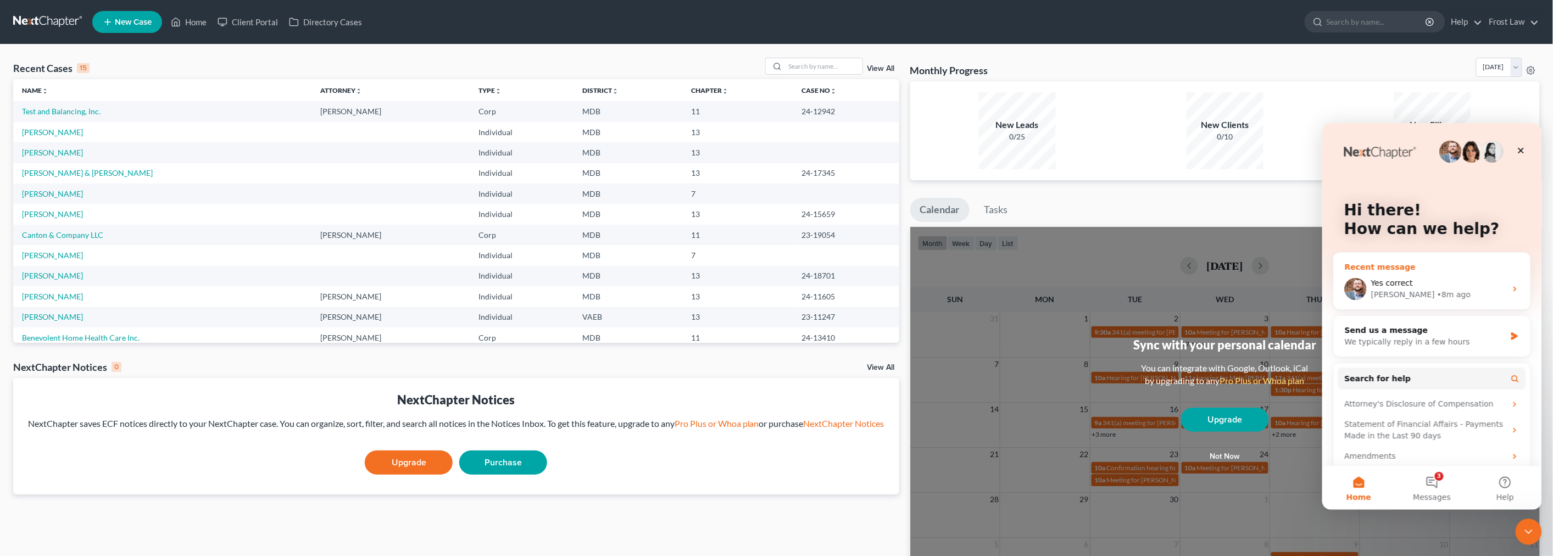
click at [1436, 289] on div "• 8m ago" at bounding box center [1453, 294] width 34 height 12
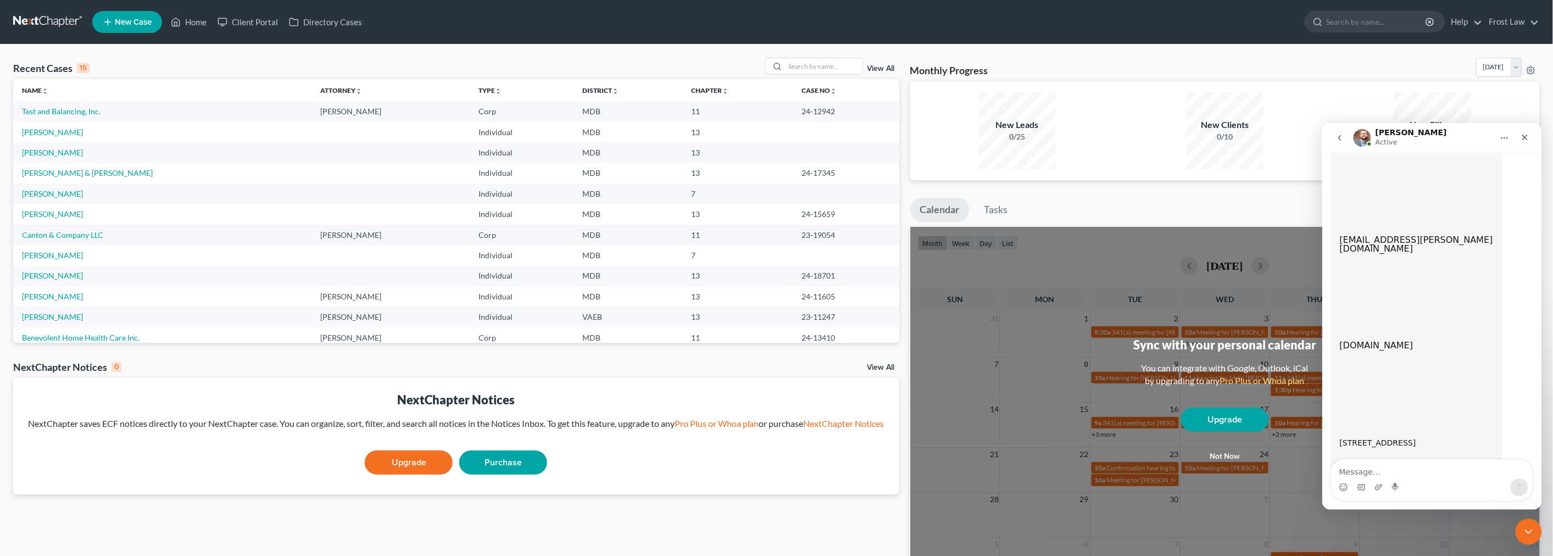
scroll to position [953, 0]
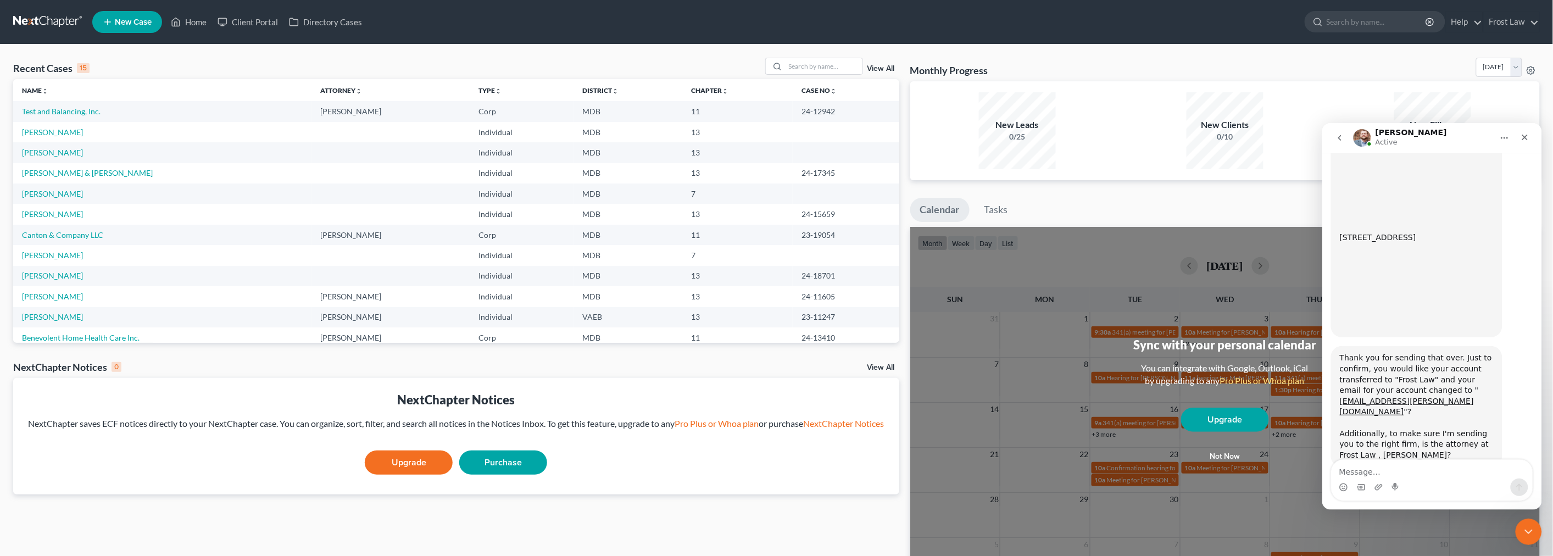
click at [1378, 470] on textarea "Message…" at bounding box center [1431, 468] width 201 height 19
type textarea "everything is messed up"
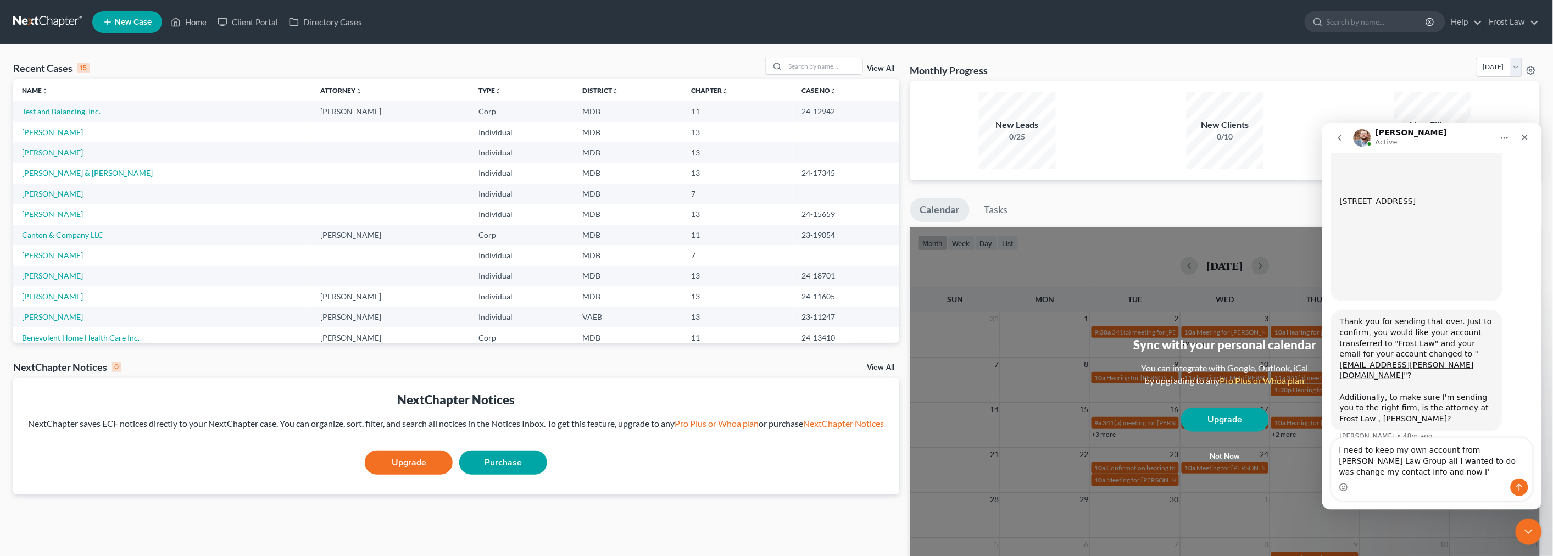
scroll to position [1000, 0]
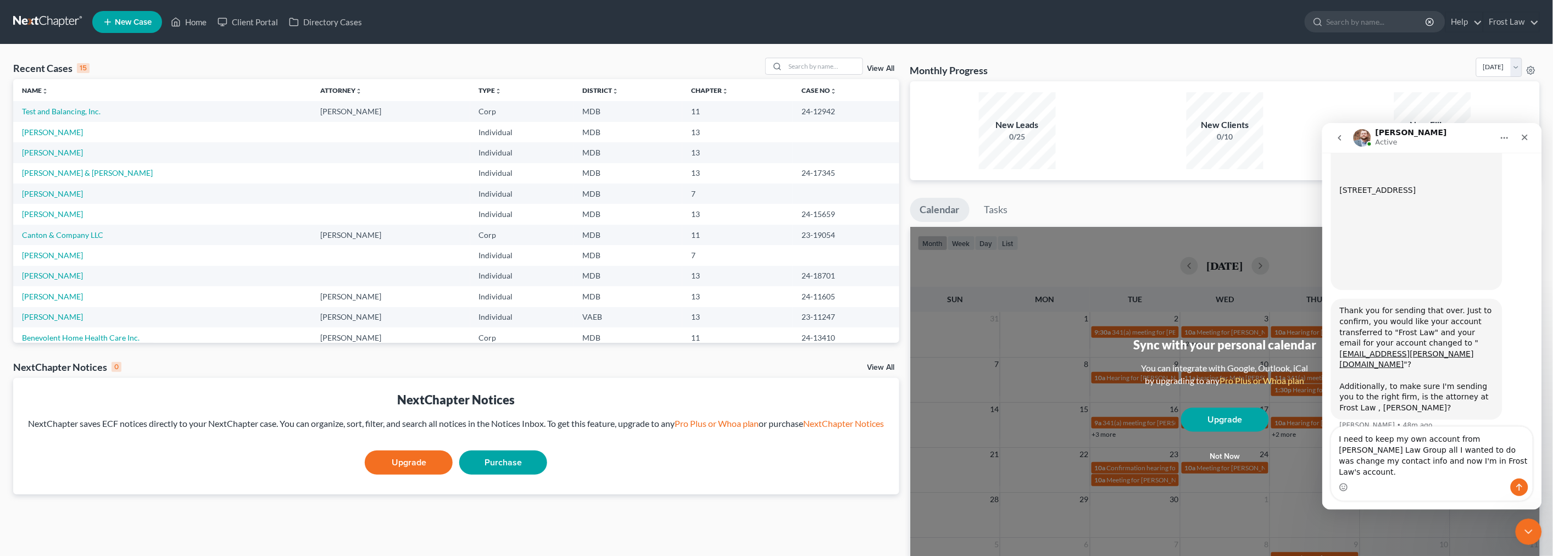
type textarea "I need to keep my own account from [PERSON_NAME] Law Group all I wanted to do w…"
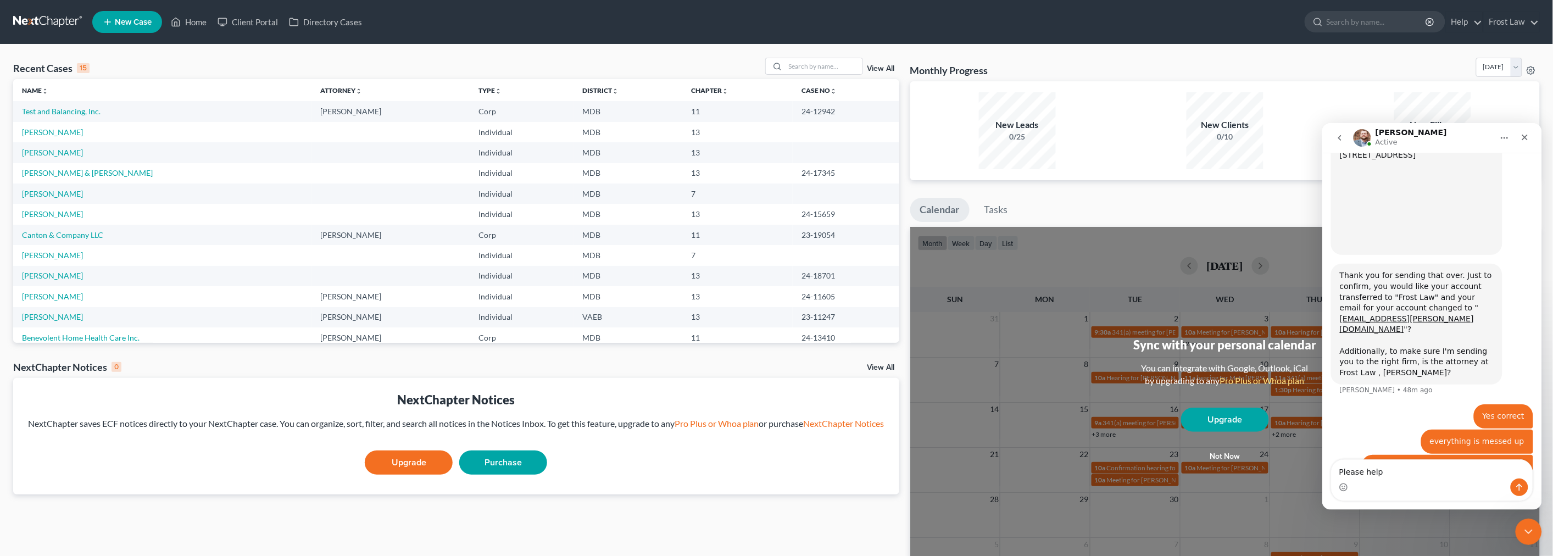
type textarea "Please help."
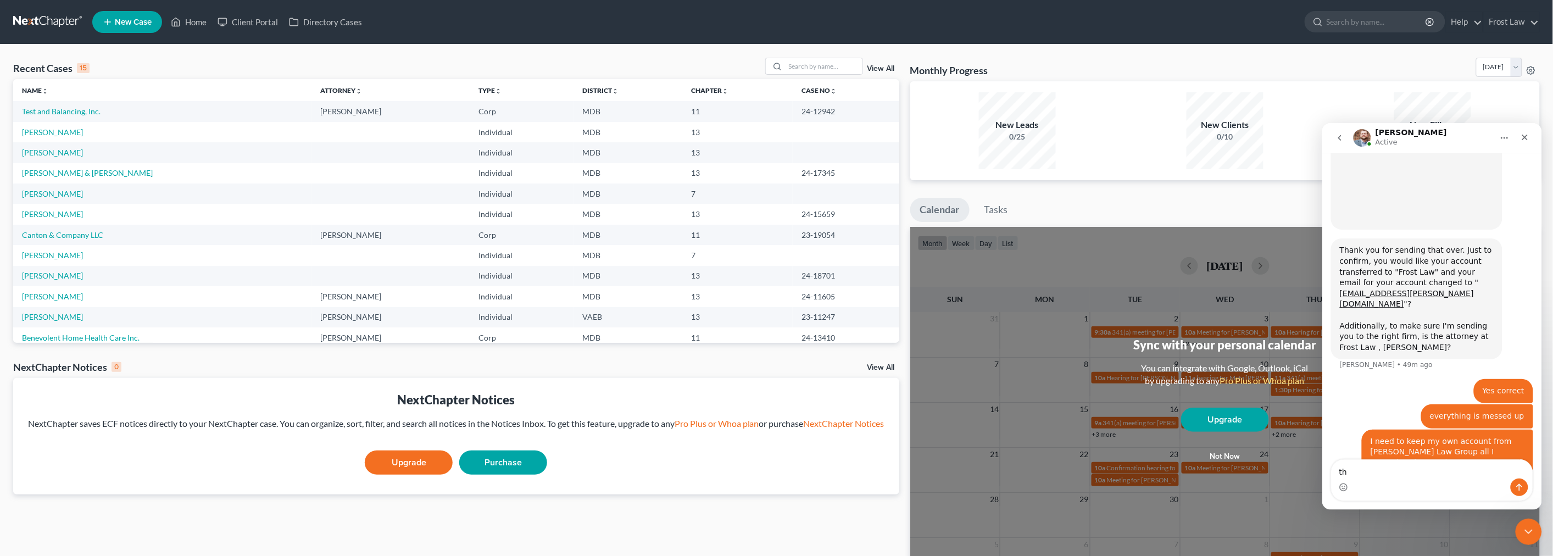
type textarea "t"
type textarea "I misunderstood you."
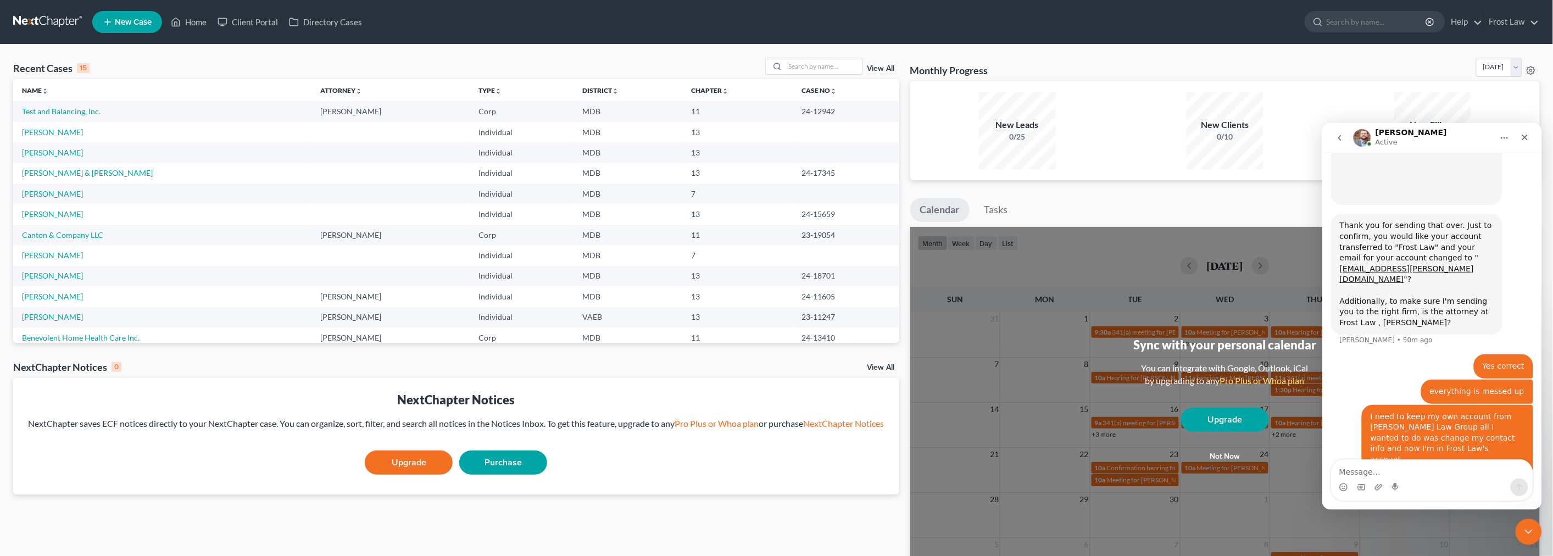
click at [68, 18] on link at bounding box center [48, 22] width 70 height 20
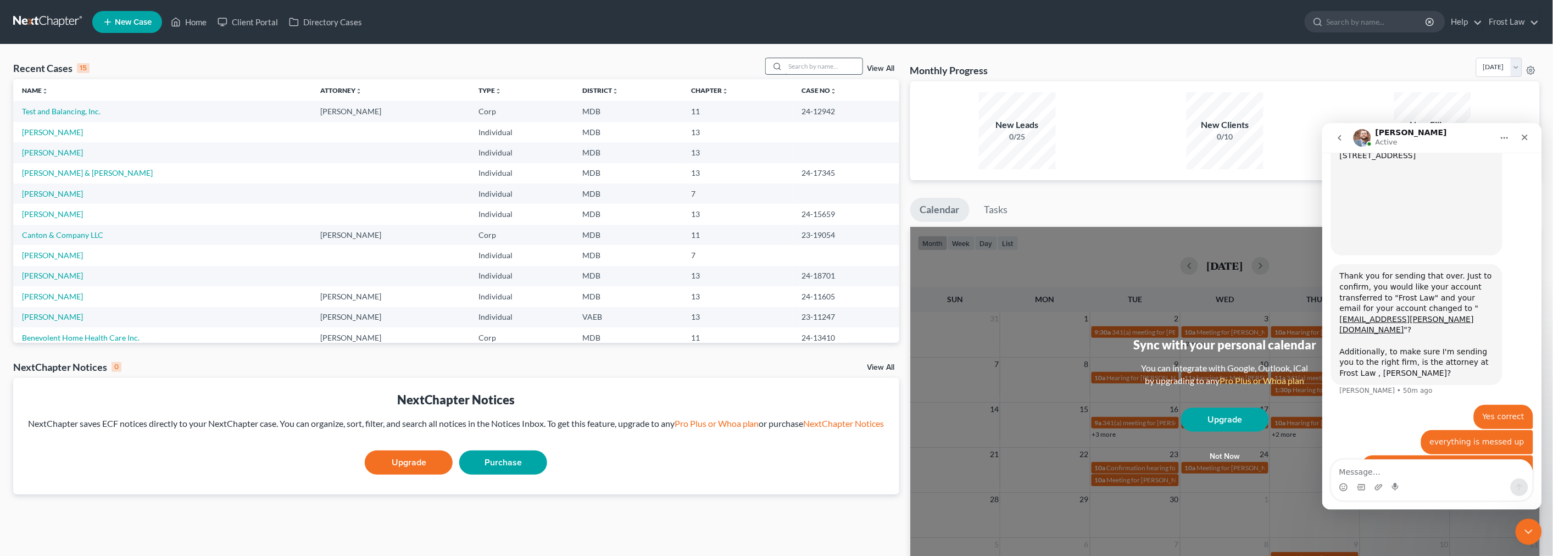
click at [808, 61] on input "search" at bounding box center [824, 66] width 77 height 16
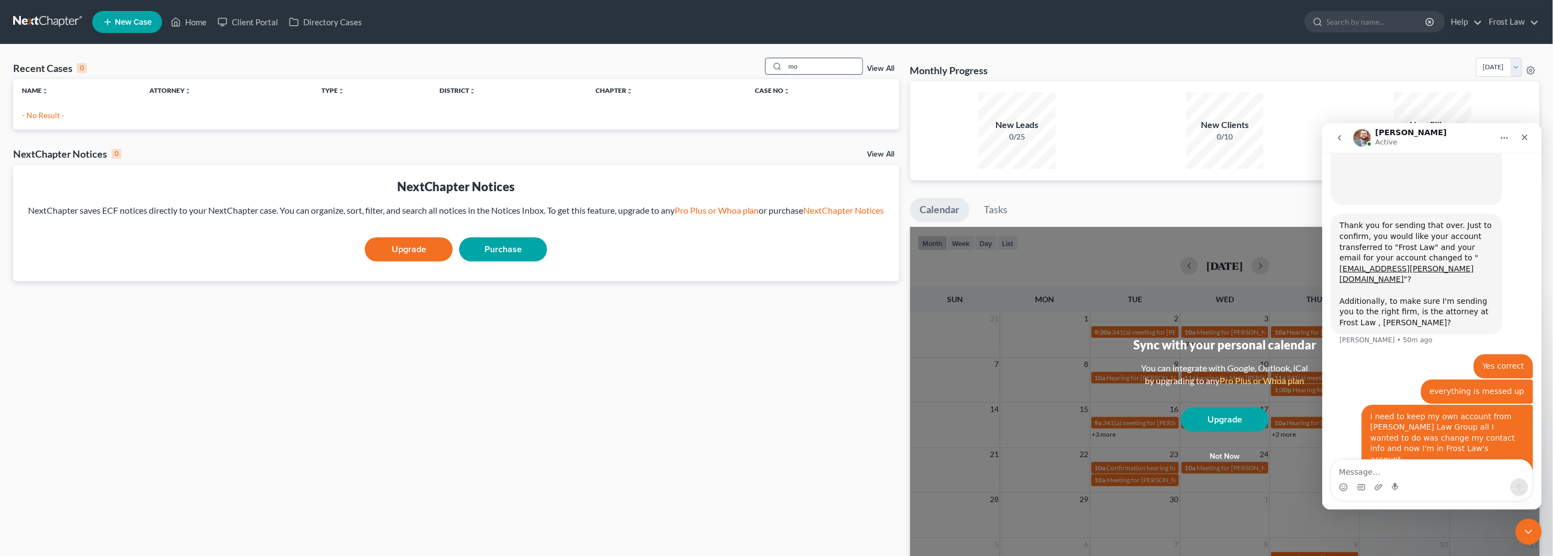
type input "m"
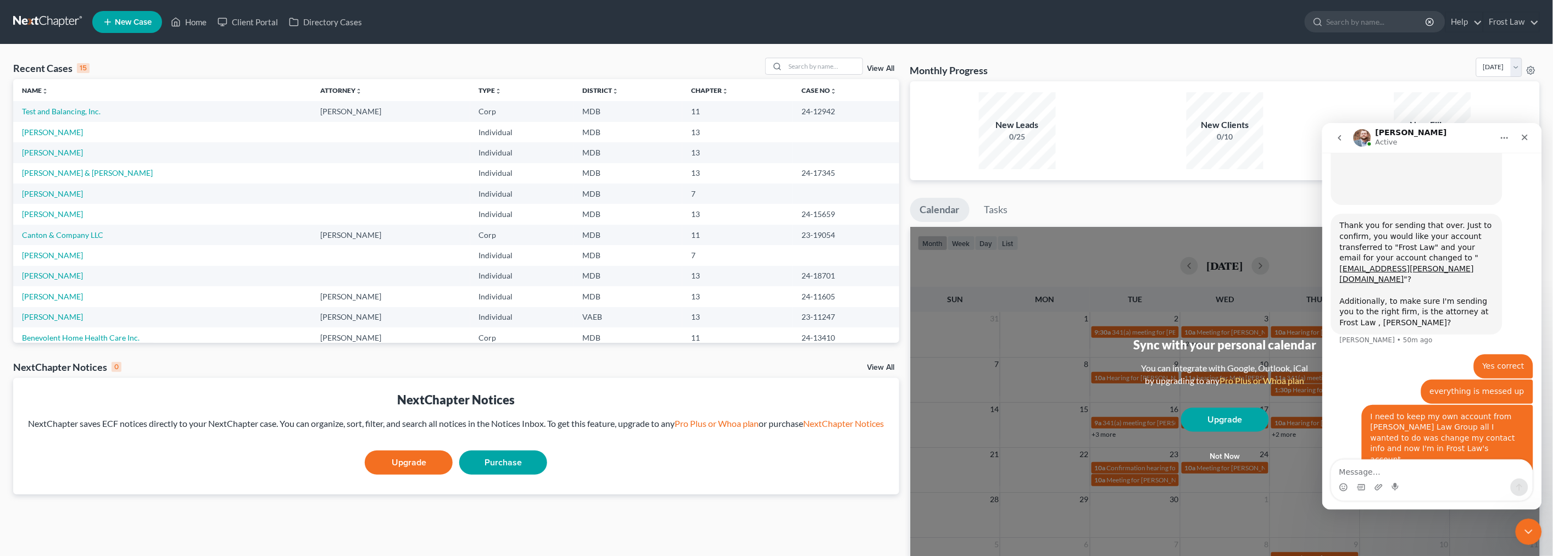
click at [43, 11] on nav "Home New Case Client Portal Directory Cases Frost Law [EMAIL_ADDRESS][DOMAIN_NA…" at bounding box center [776, 22] width 1553 height 44
click at [43, 18] on link at bounding box center [48, 22] width 70 height 20
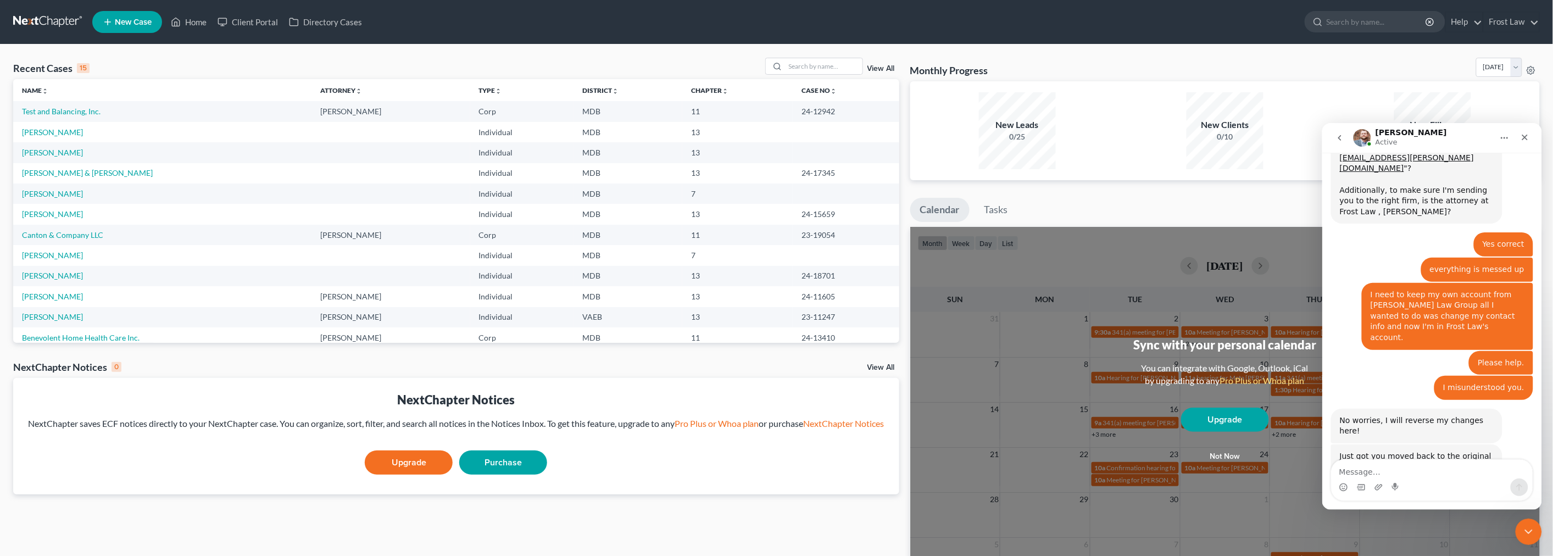
scroll to position [1196, 0]
